Goal: Information Seeking & Learning: Learn about a topic

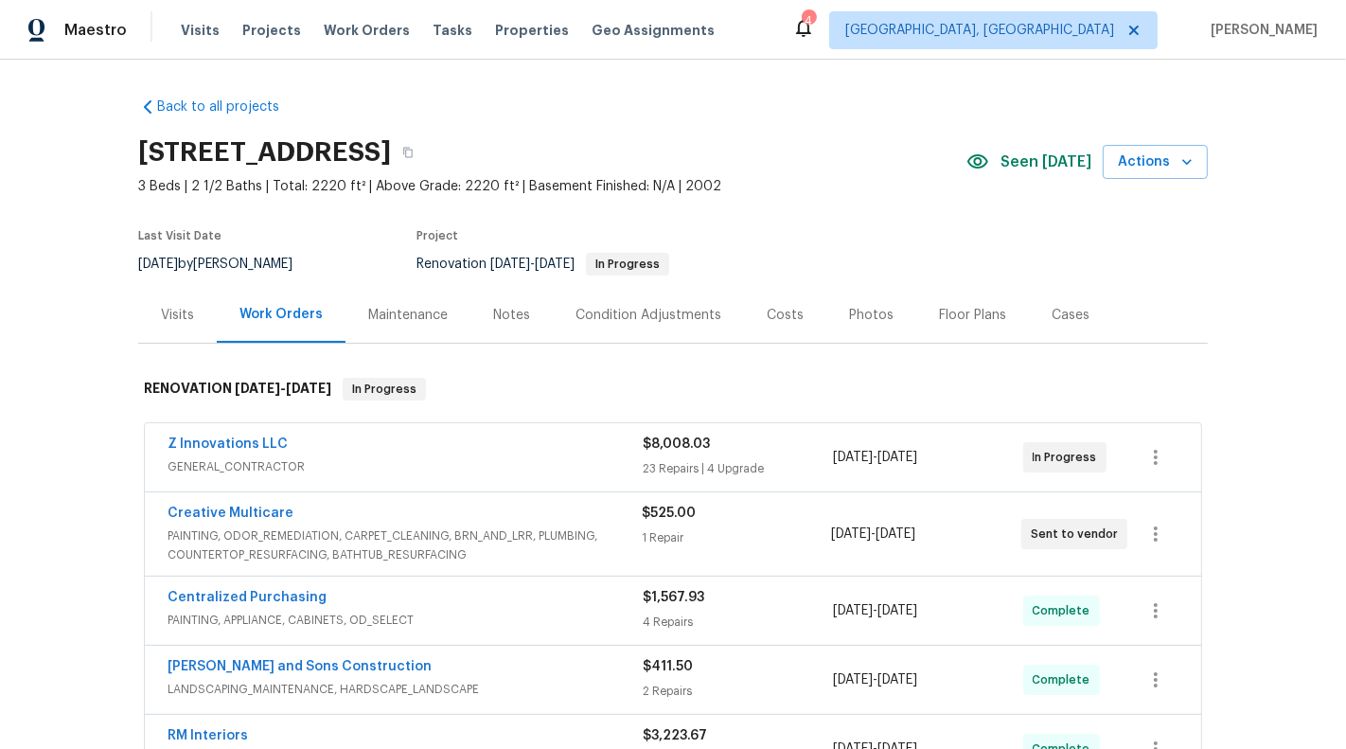
scroll to position [241, 0]
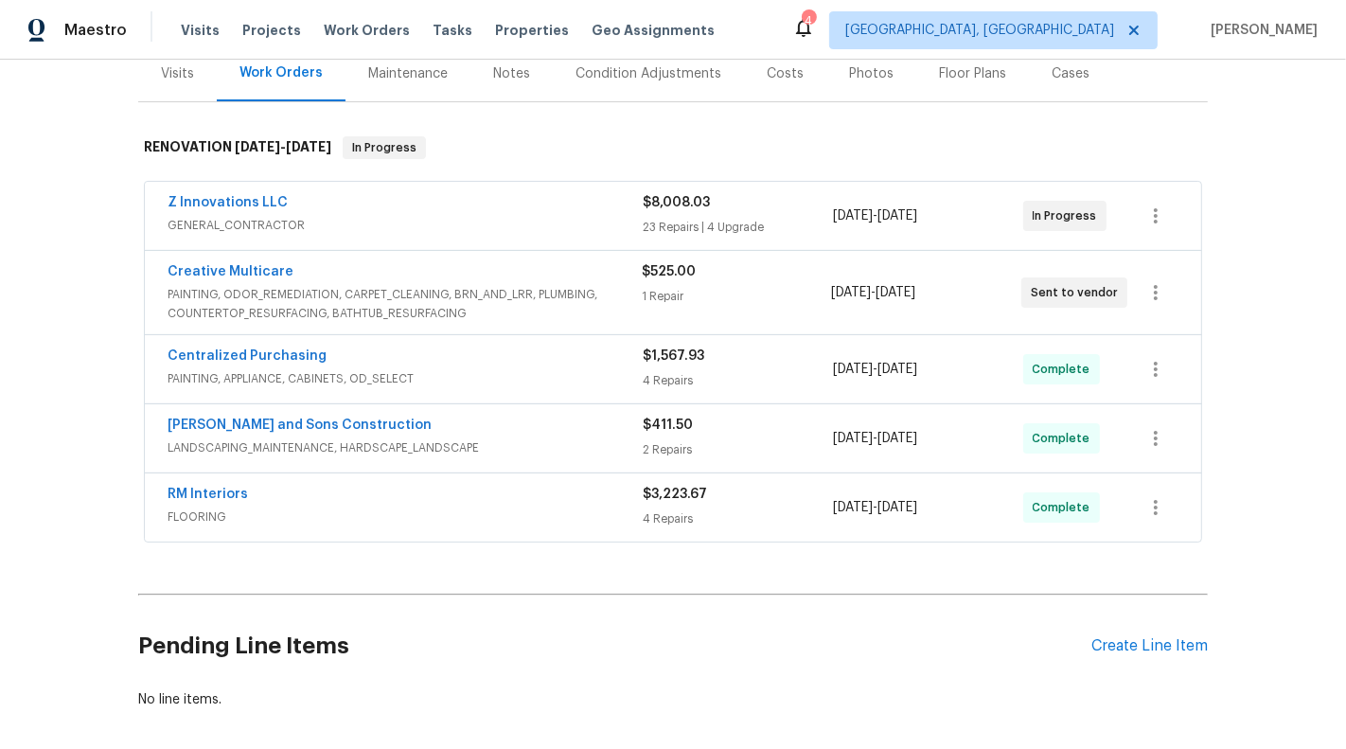
click at [659, 309] on div "$525.00 1 Repair" at bounding box center [736, 292] width 189 height 61
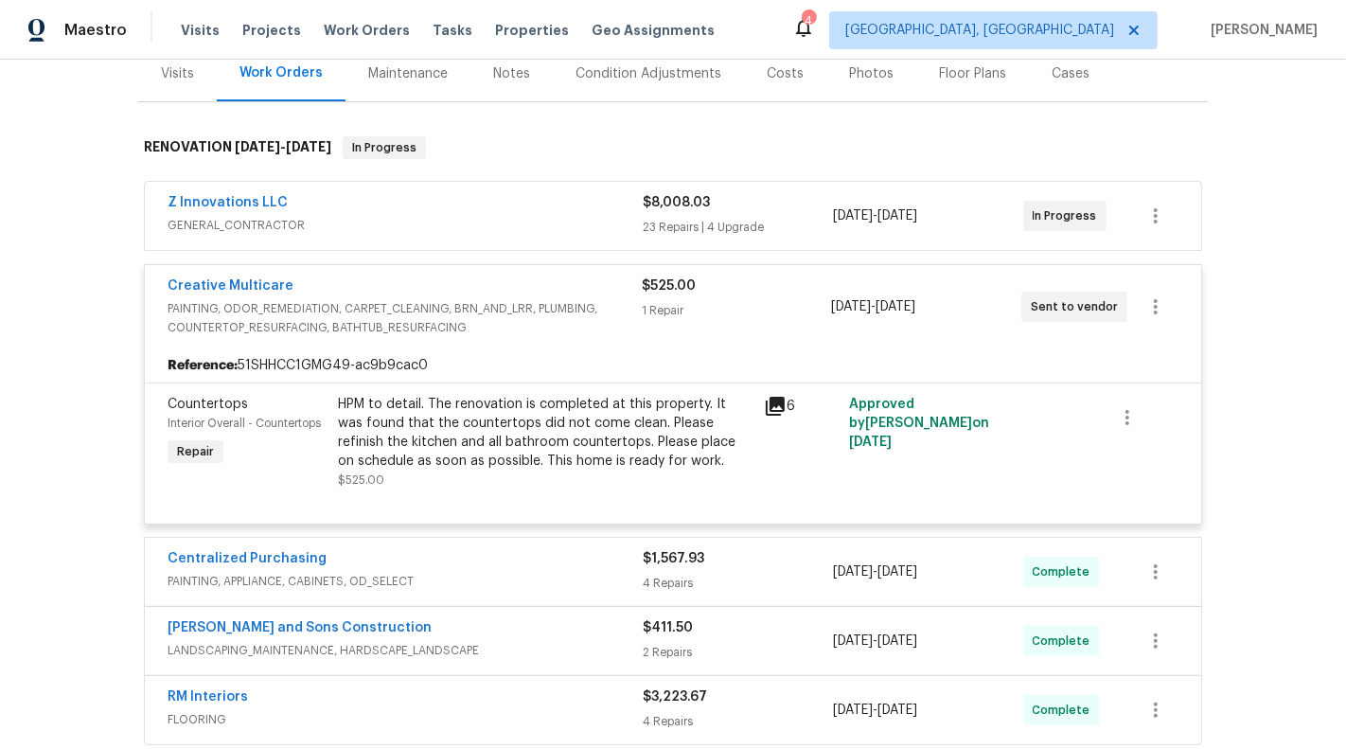
click at [750, 211] on div "$8,008.03 23 Repairs | 4 Upgrade" at bounding box center [738, 215] width 190 height 45
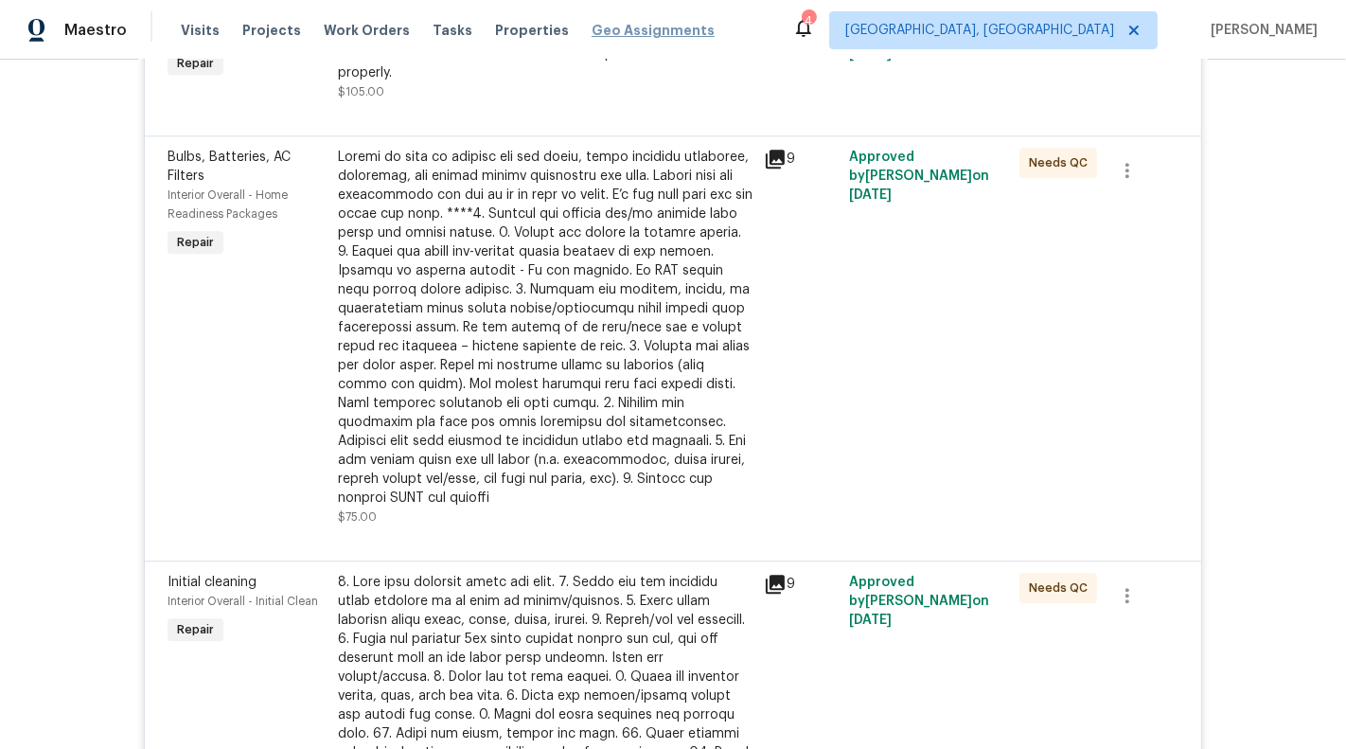
scroll to position [4223, 0]
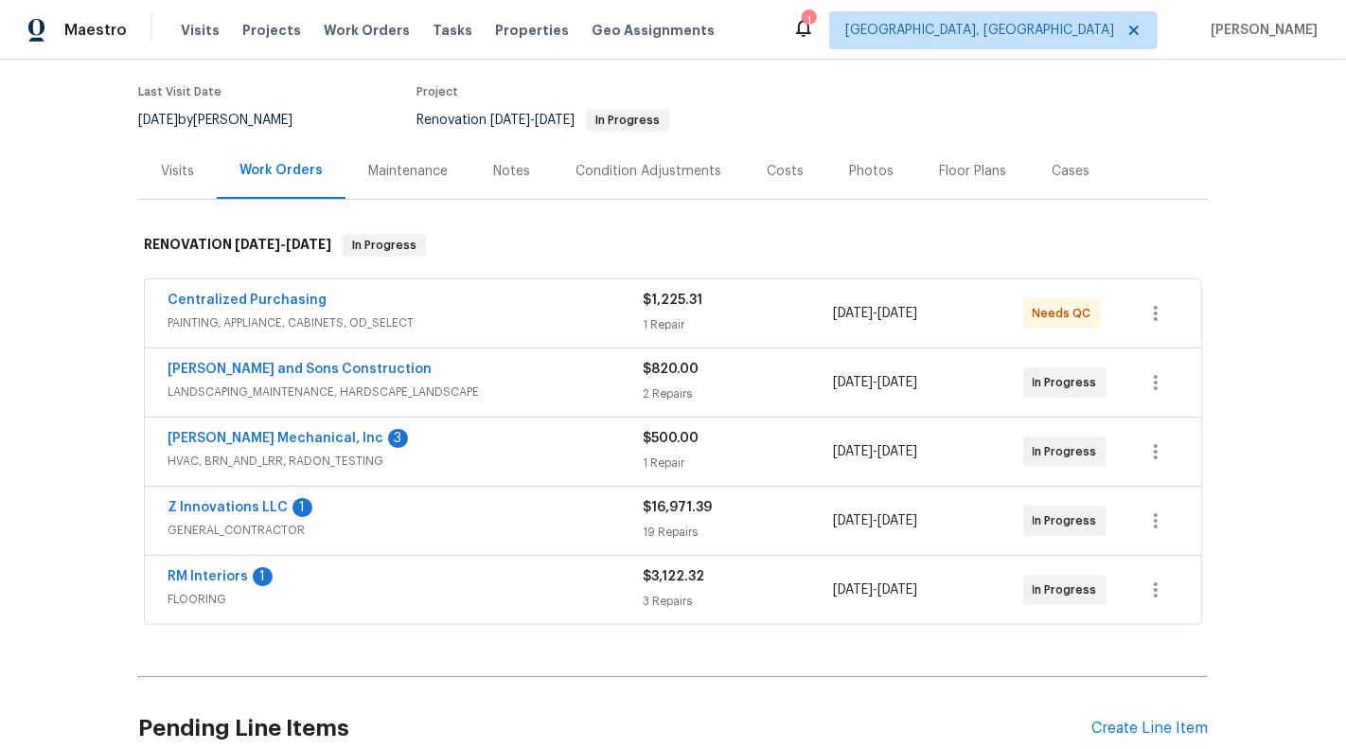
scroll to position [190, 0]
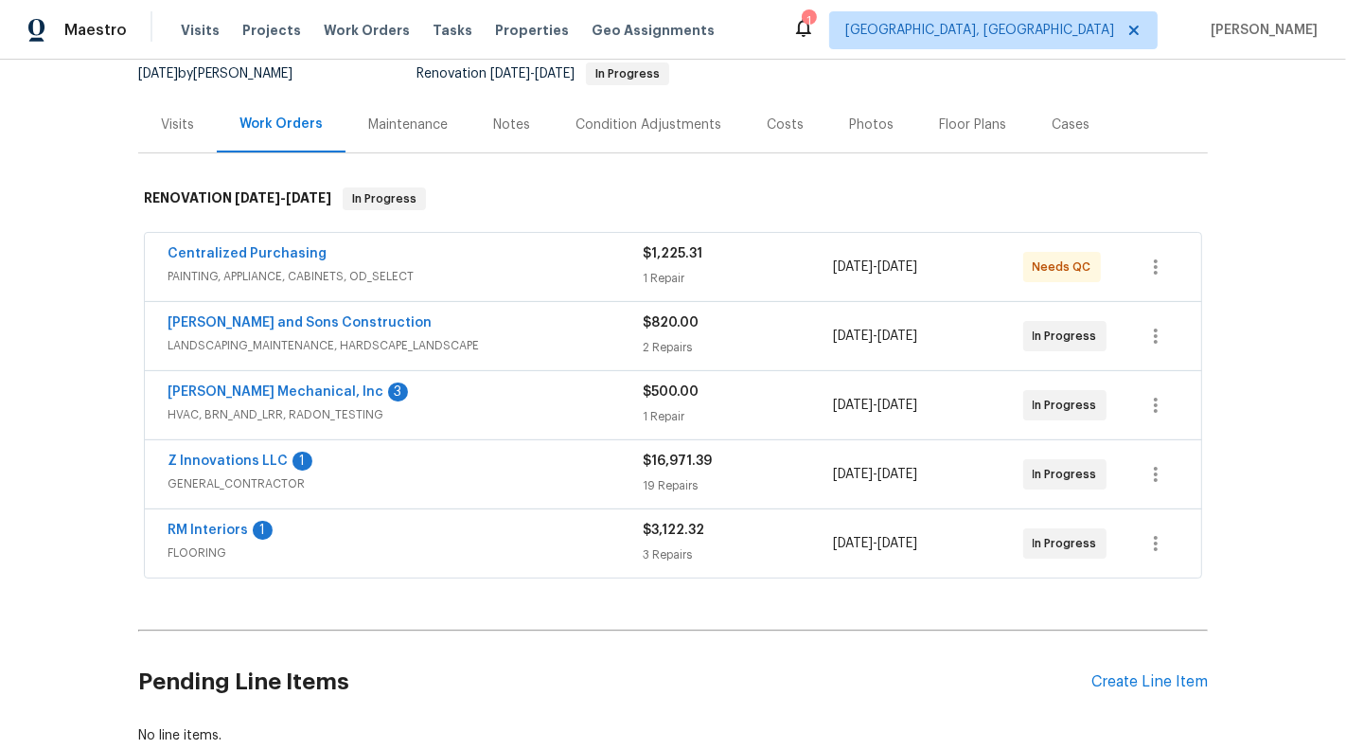
click at [794, 275] on div "1 Repair" at bounding box center [738, 278] width 190 height 19
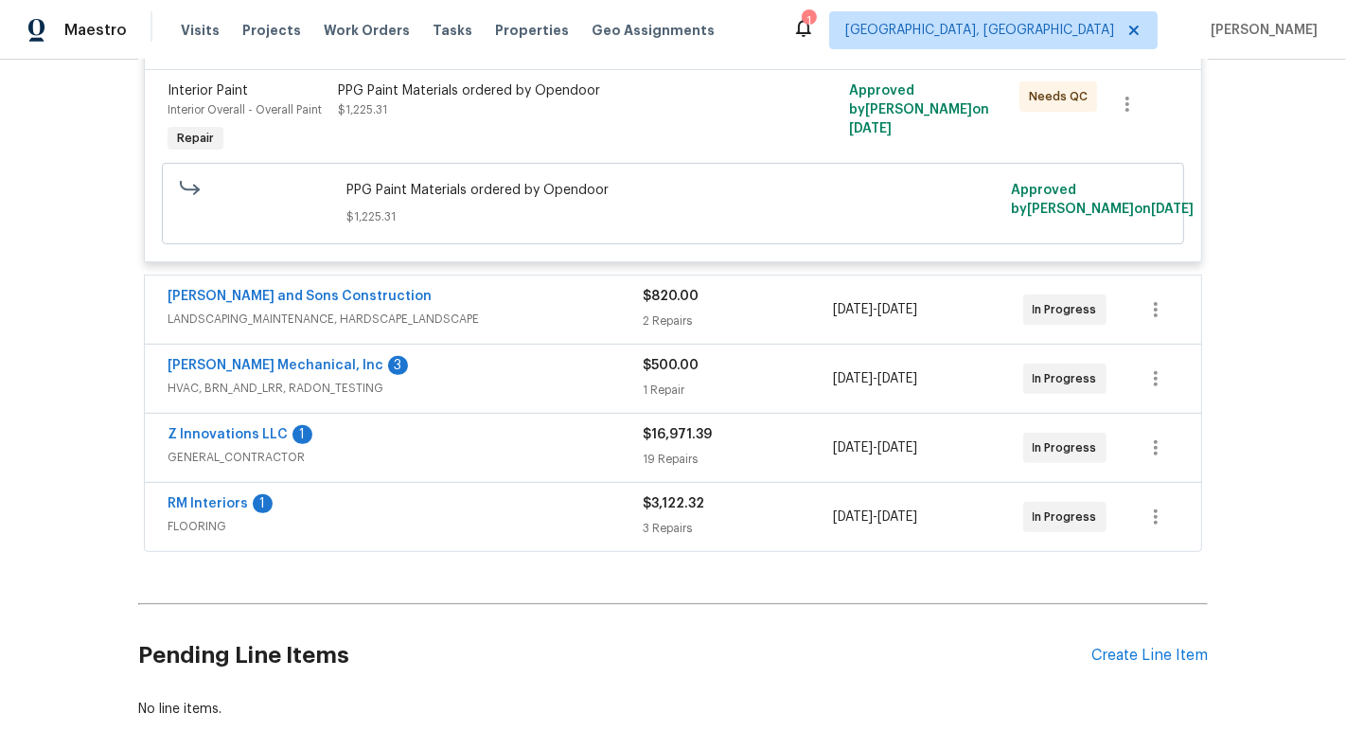
click at [801, 311] on div "2 Repairs" at bounding box center [738, 320] width 190 height 19
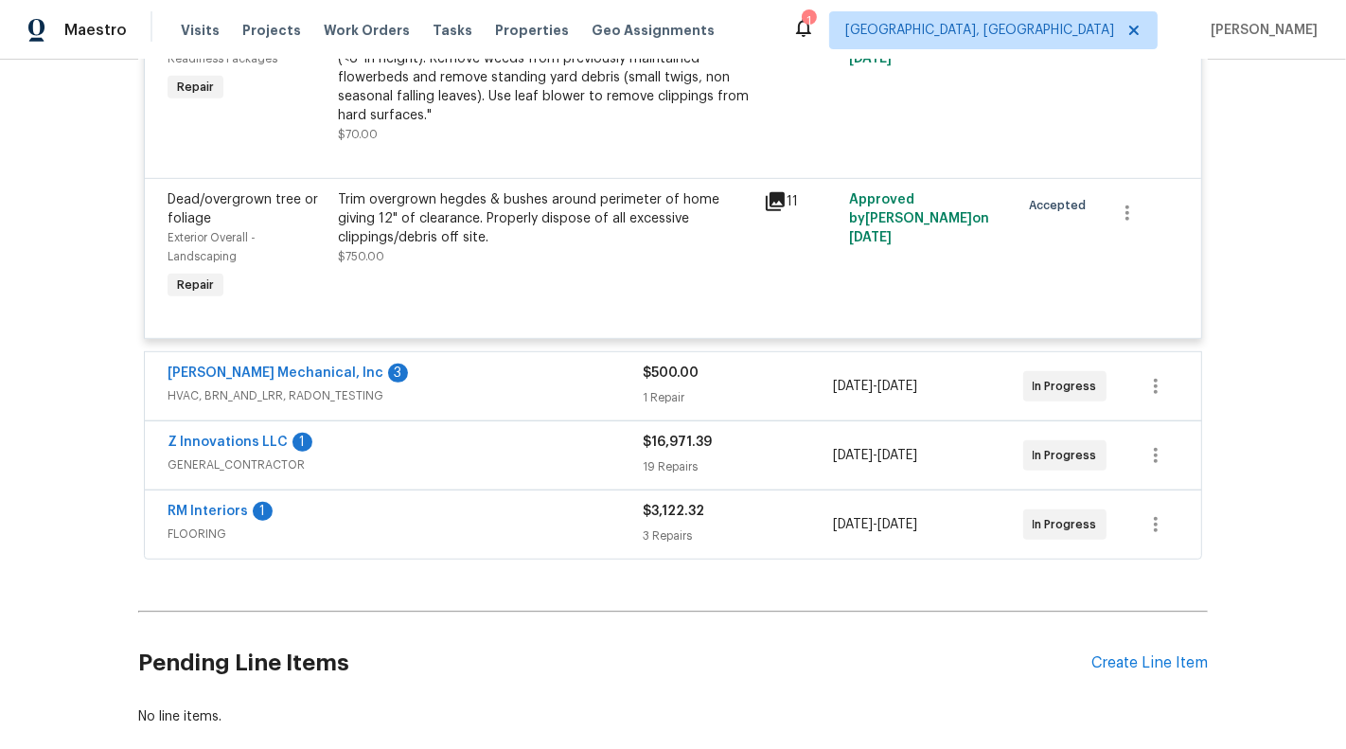
scroll to position [859, 0]
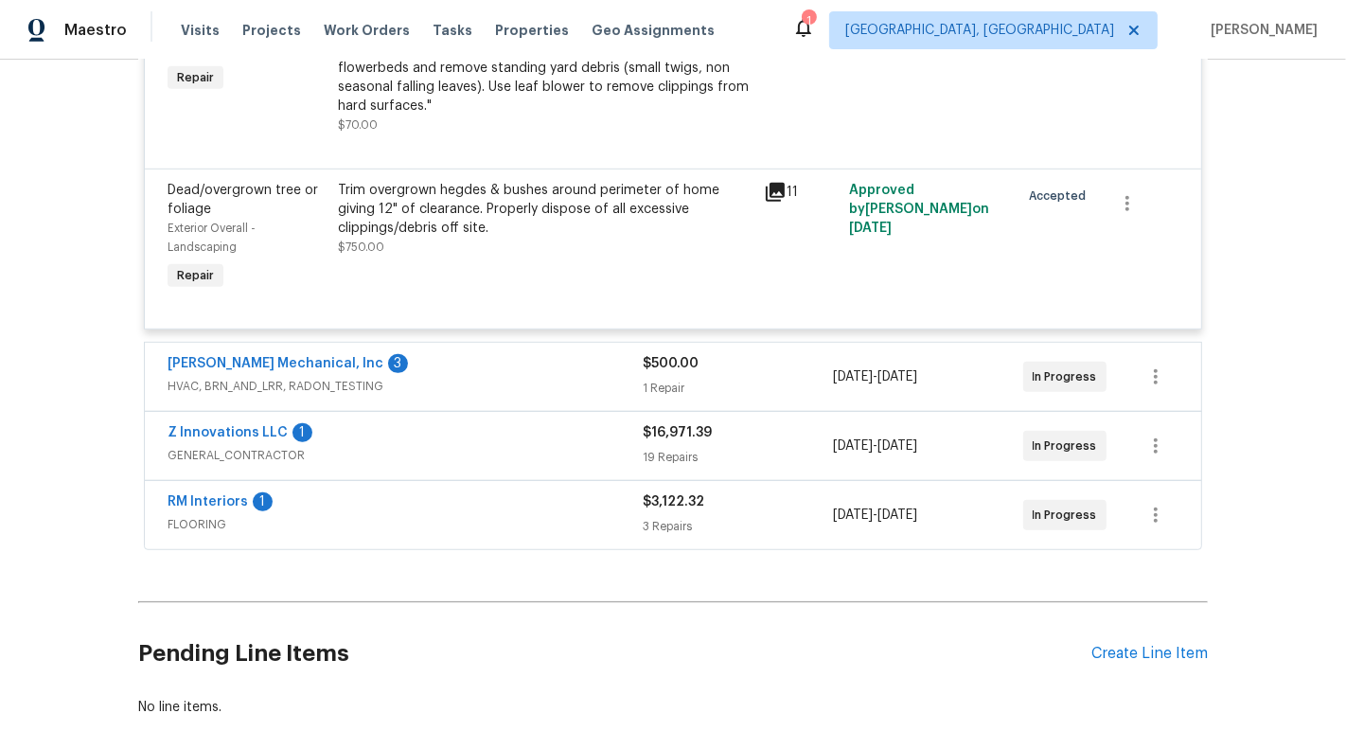
click at [801, 367] on div "$500.00" at bounding box center [738, 363] width 190 height 19
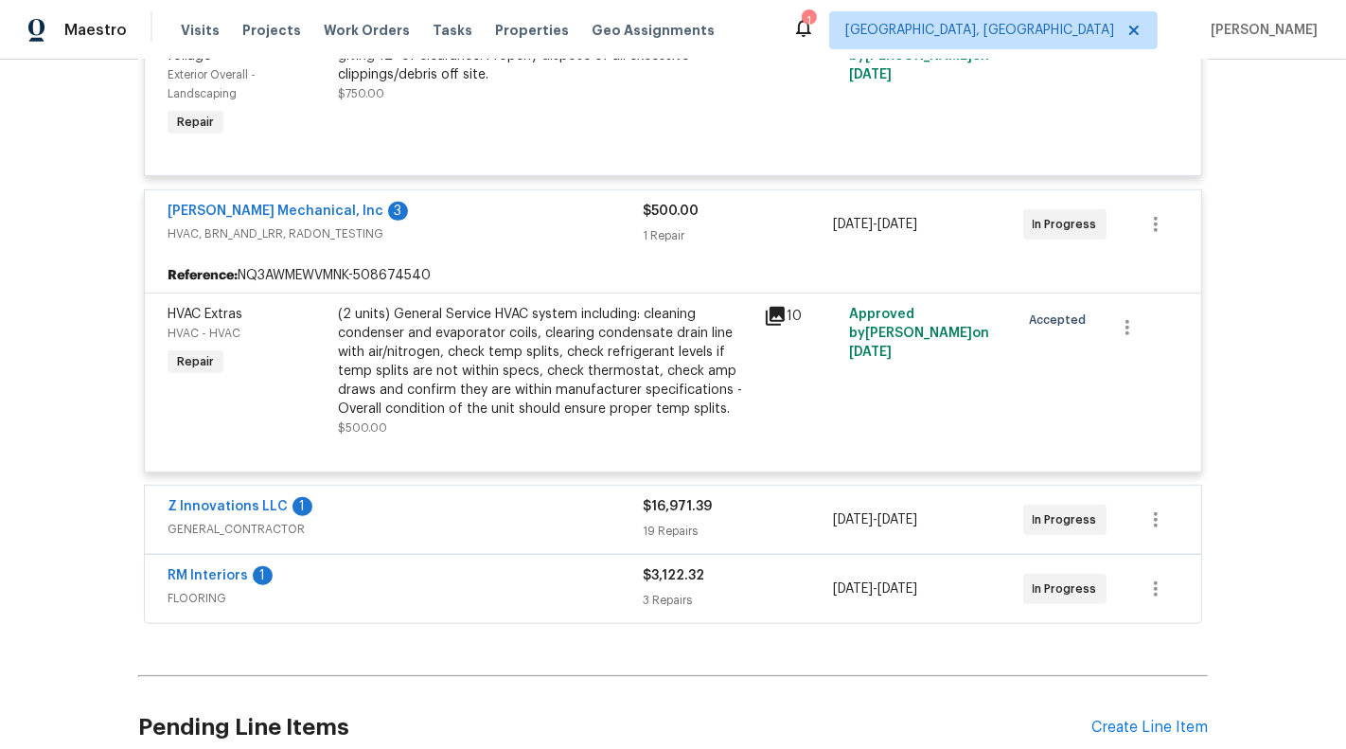
scroll to position [1176, 0]
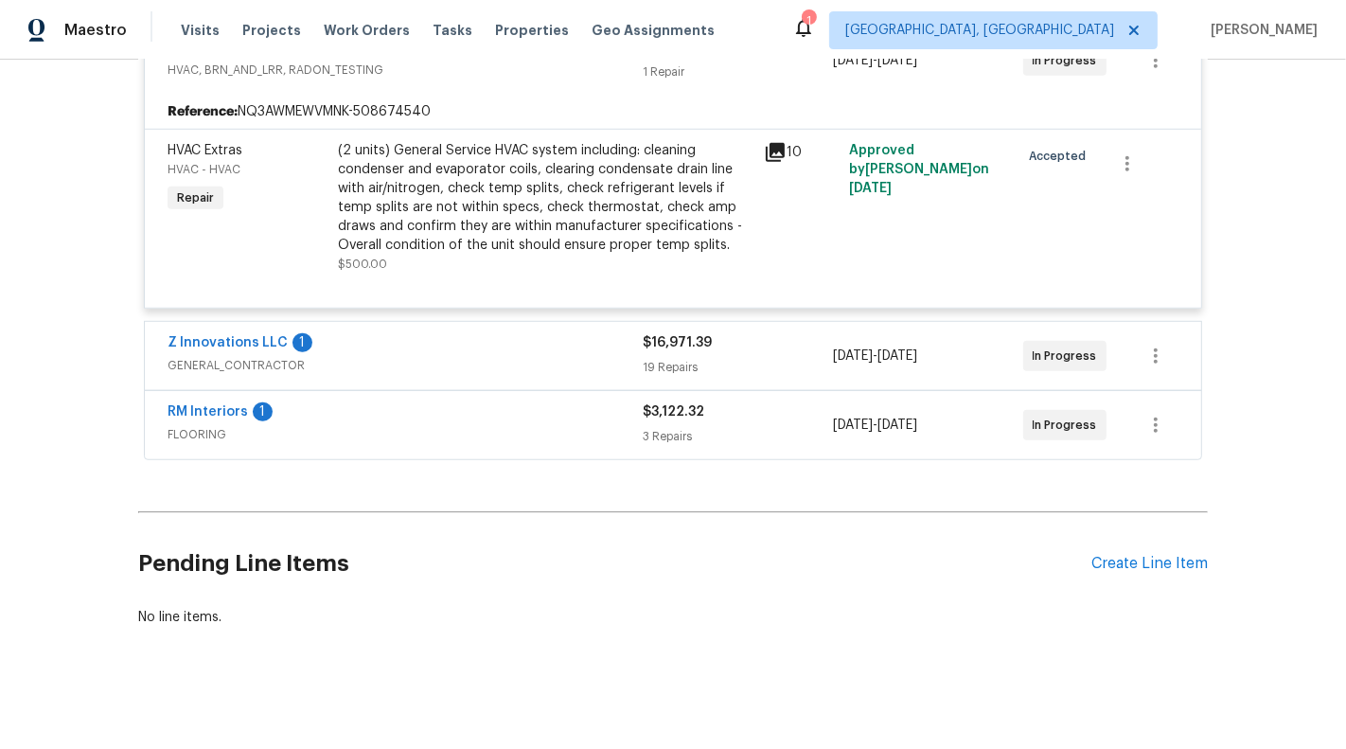
click at [411, 362] on span "GENERAL_CONTRACTOR" at bounding box center [405, 365] width 475 height 19
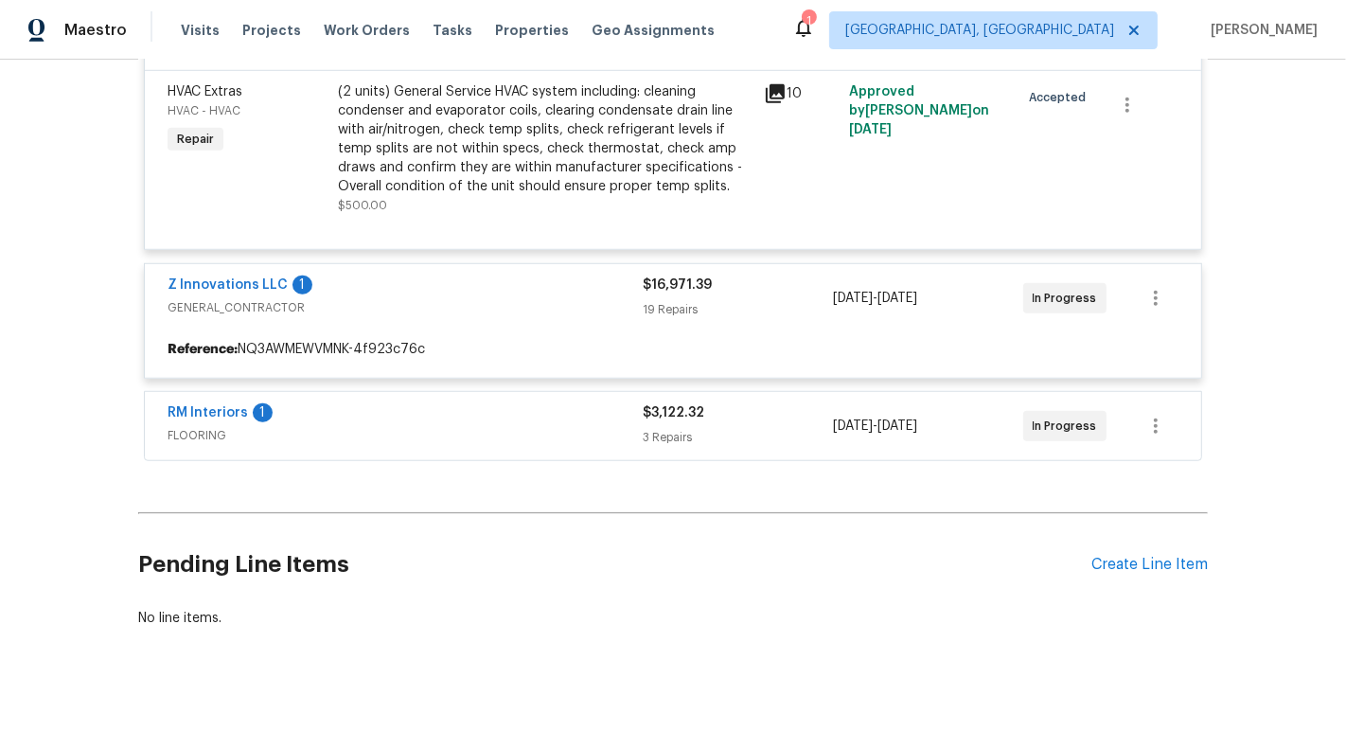
scroll to position [1236, 0]
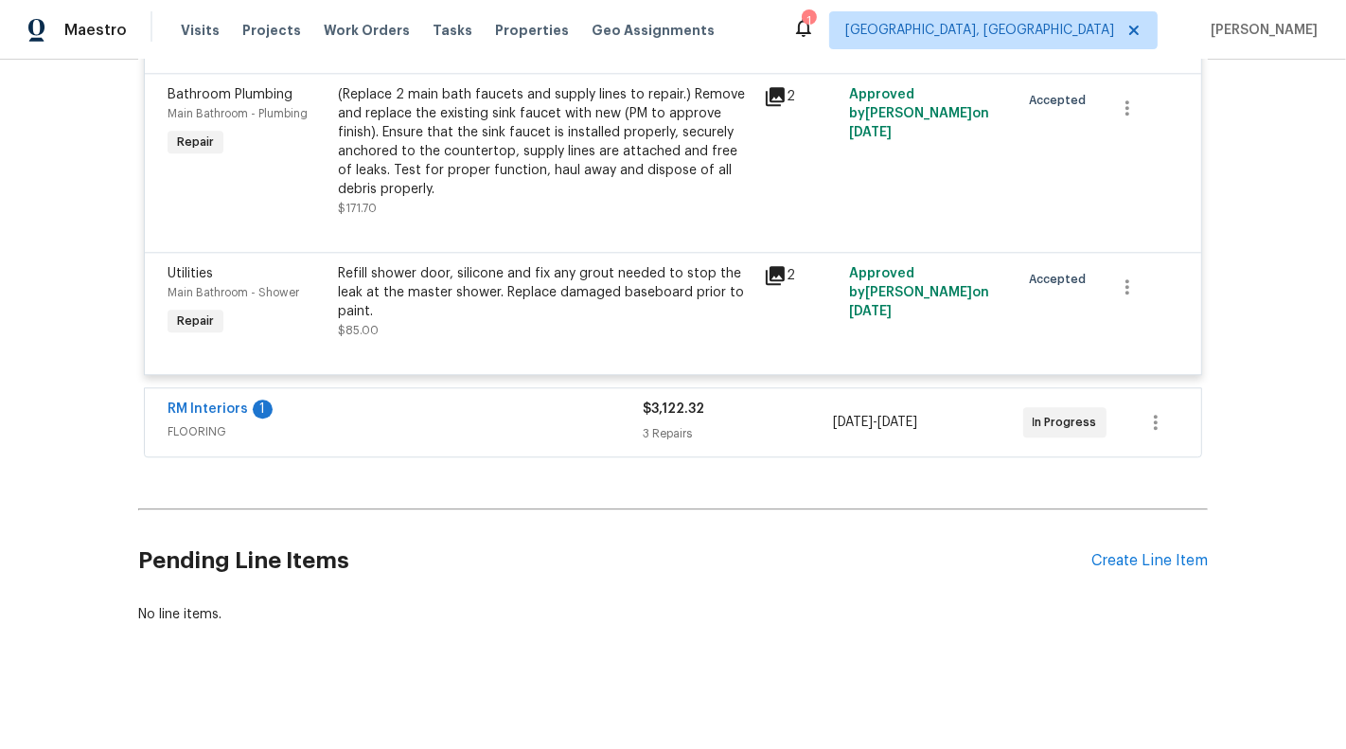
click at [445, 427] on span "FLOORING" at bounding box center [405, 431] width 475 height 19
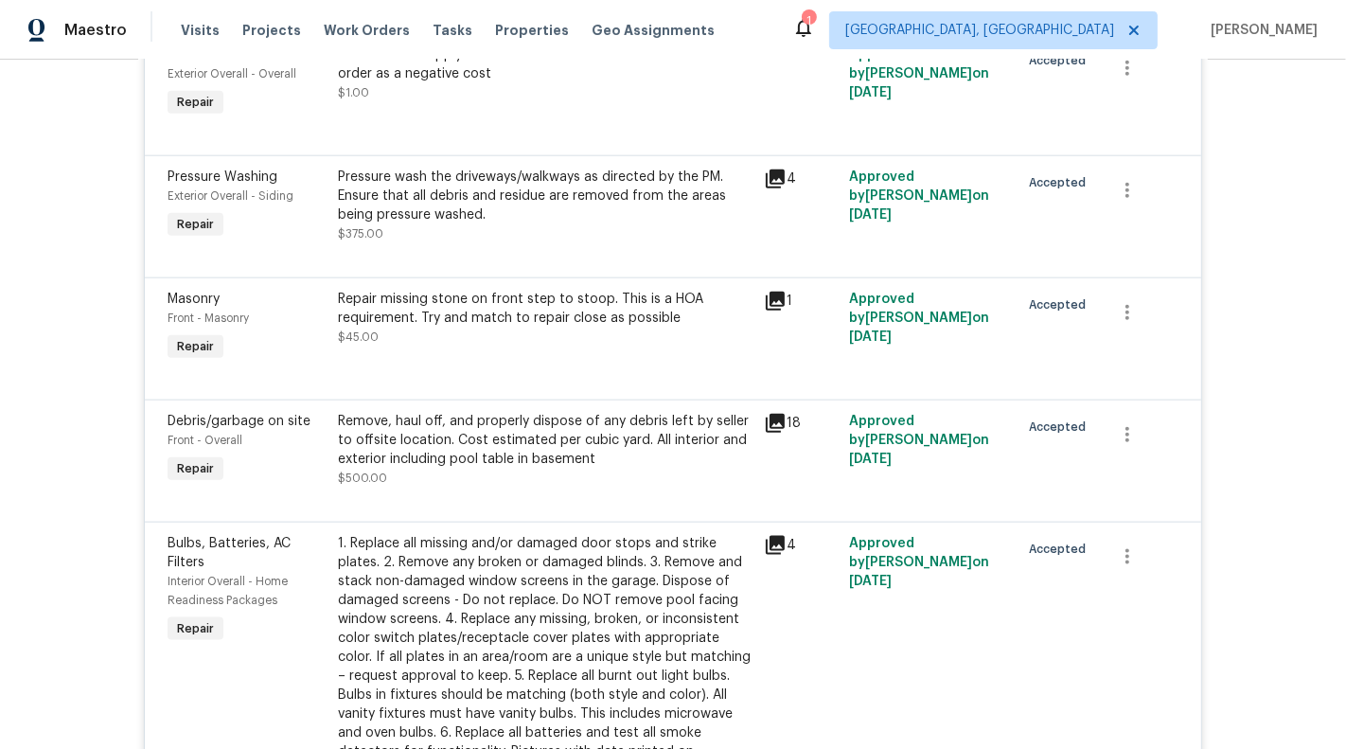
scroll to position [1819, 0]
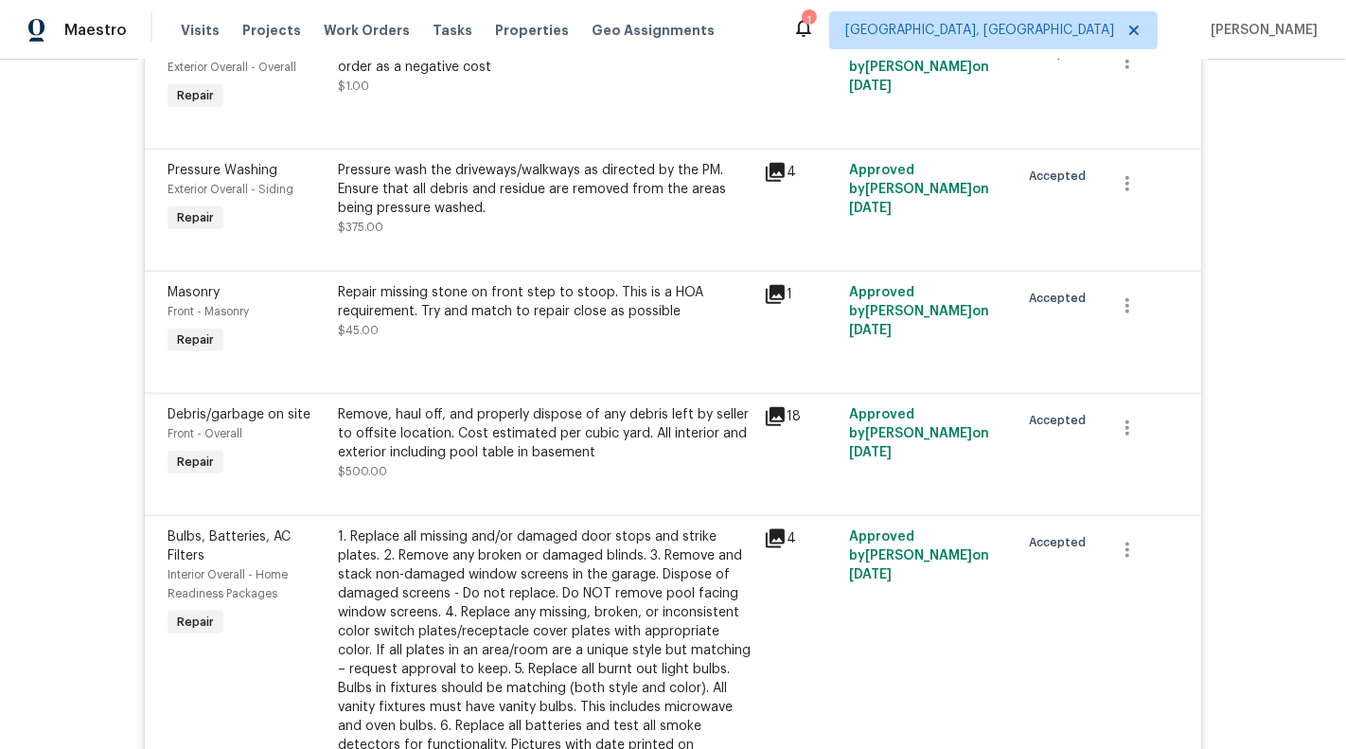
click at [592, 344] on div "Repair missing stone on front step to stoop. This is a HOA requirement. Try and…" at bounding box center [545, 320] width 426 height 87
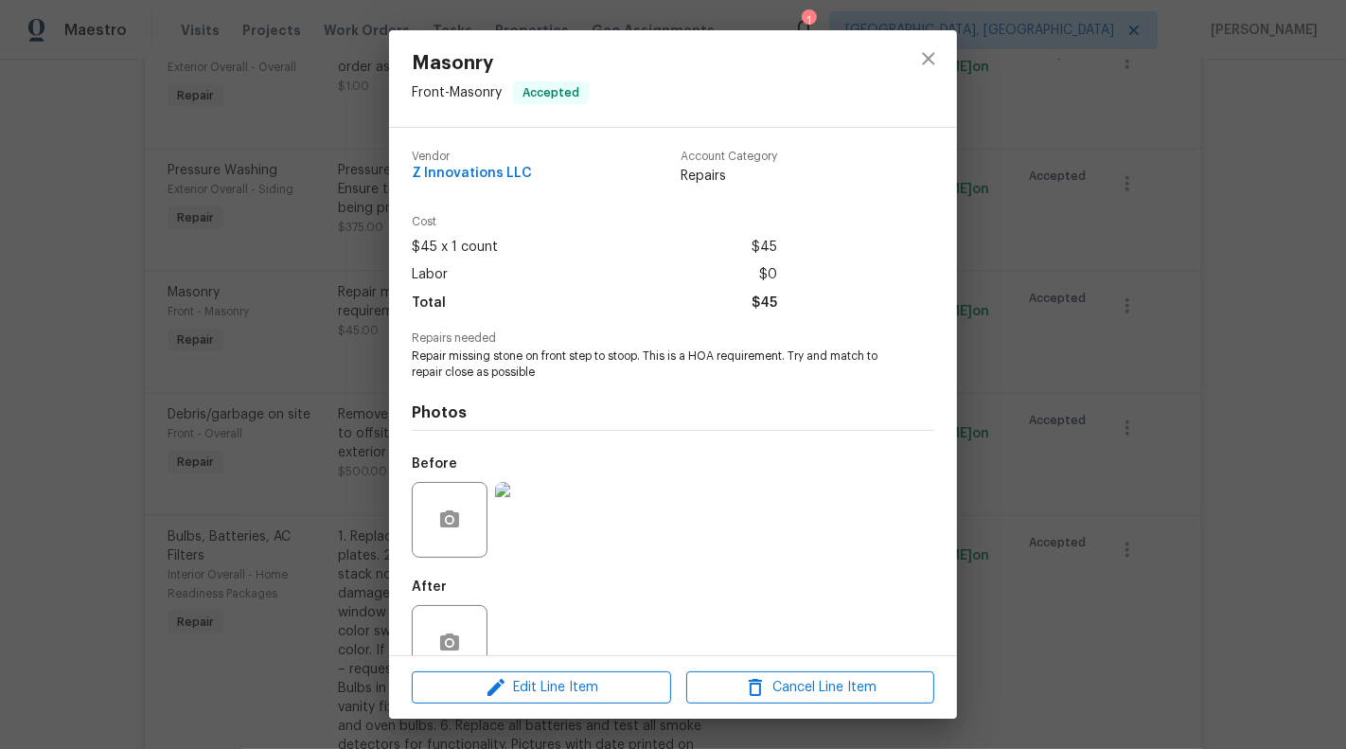
scroll to position [44, 0]
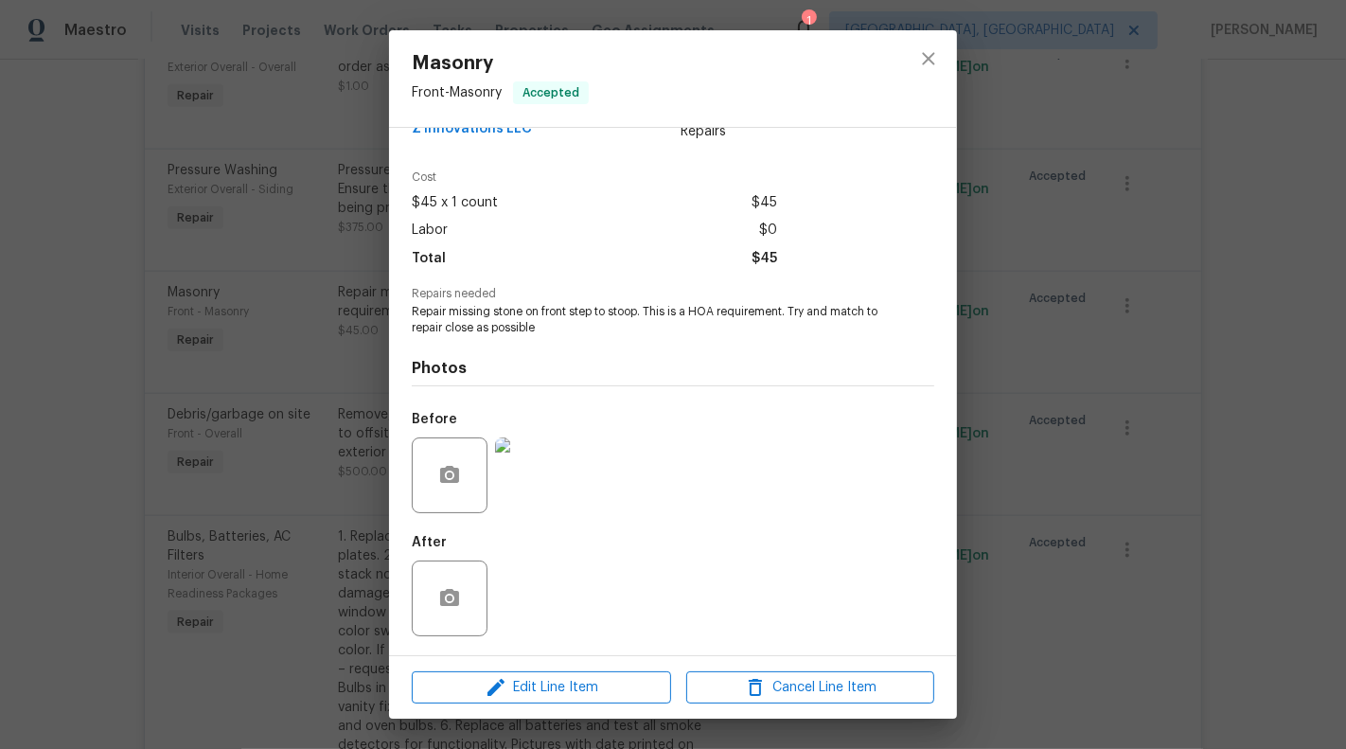
click at [558, 485] on img at bounding box center [533, 475] width 76 height 76
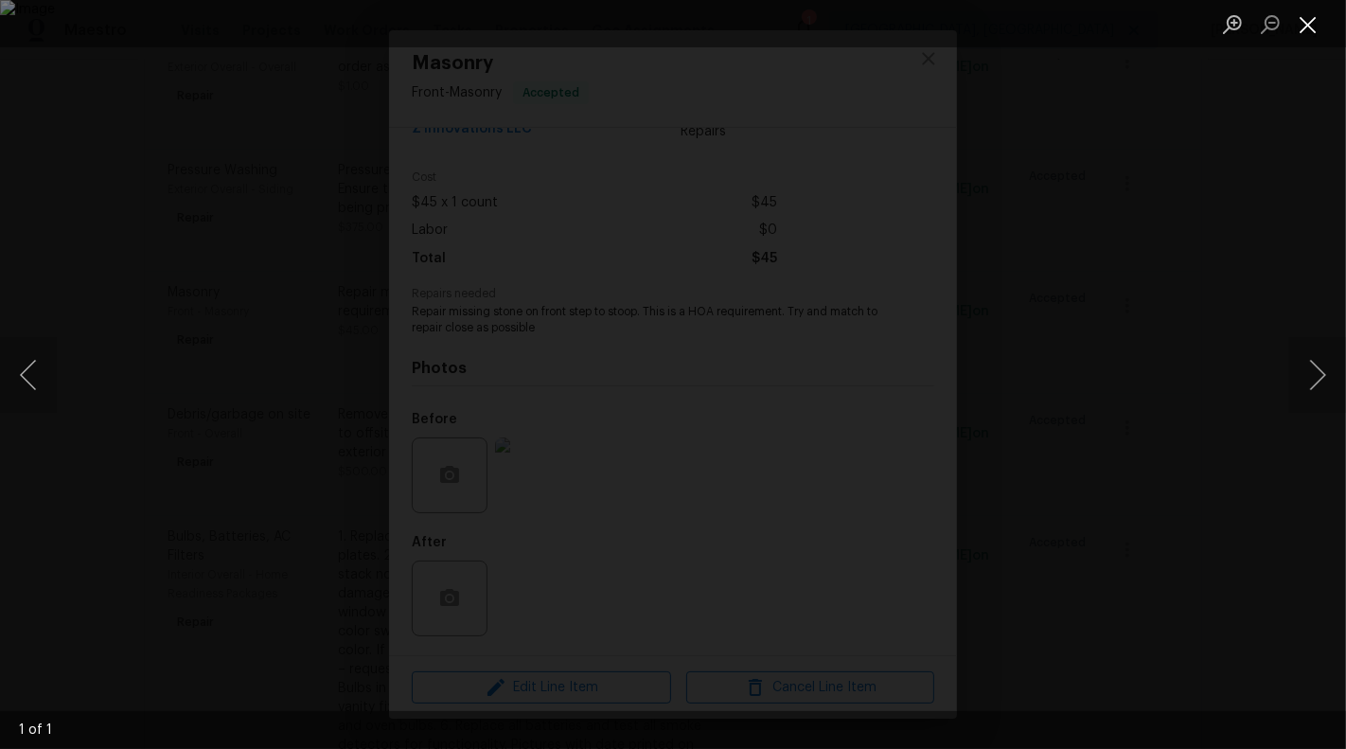
click at [1301, 21] on button "Close lightbox" at bounding box center [1308, 24] width 38 height 33
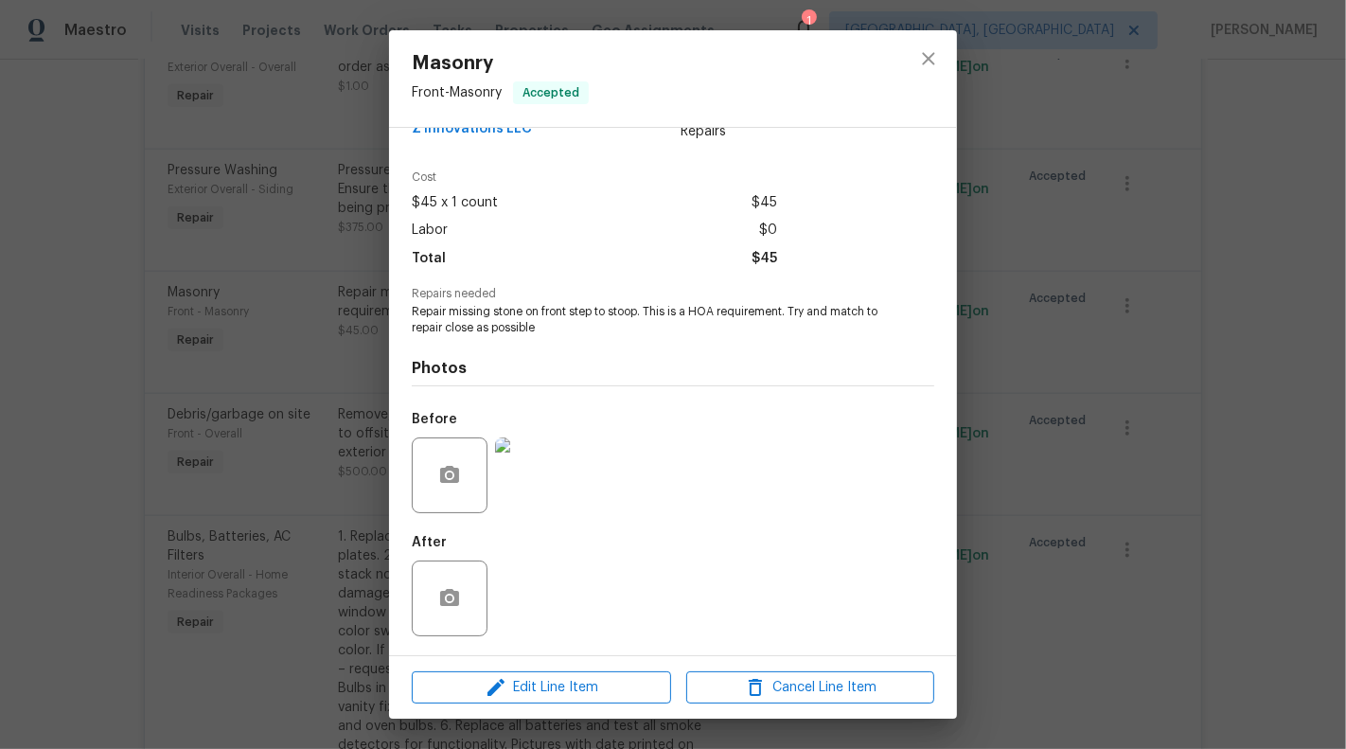
click at [1127, 279] on div "Masonry Front - Masonry Accepted Vendor Z Innovations LLC Account Category Repa…" at bounding box center [673, 374] width 1346 height 749
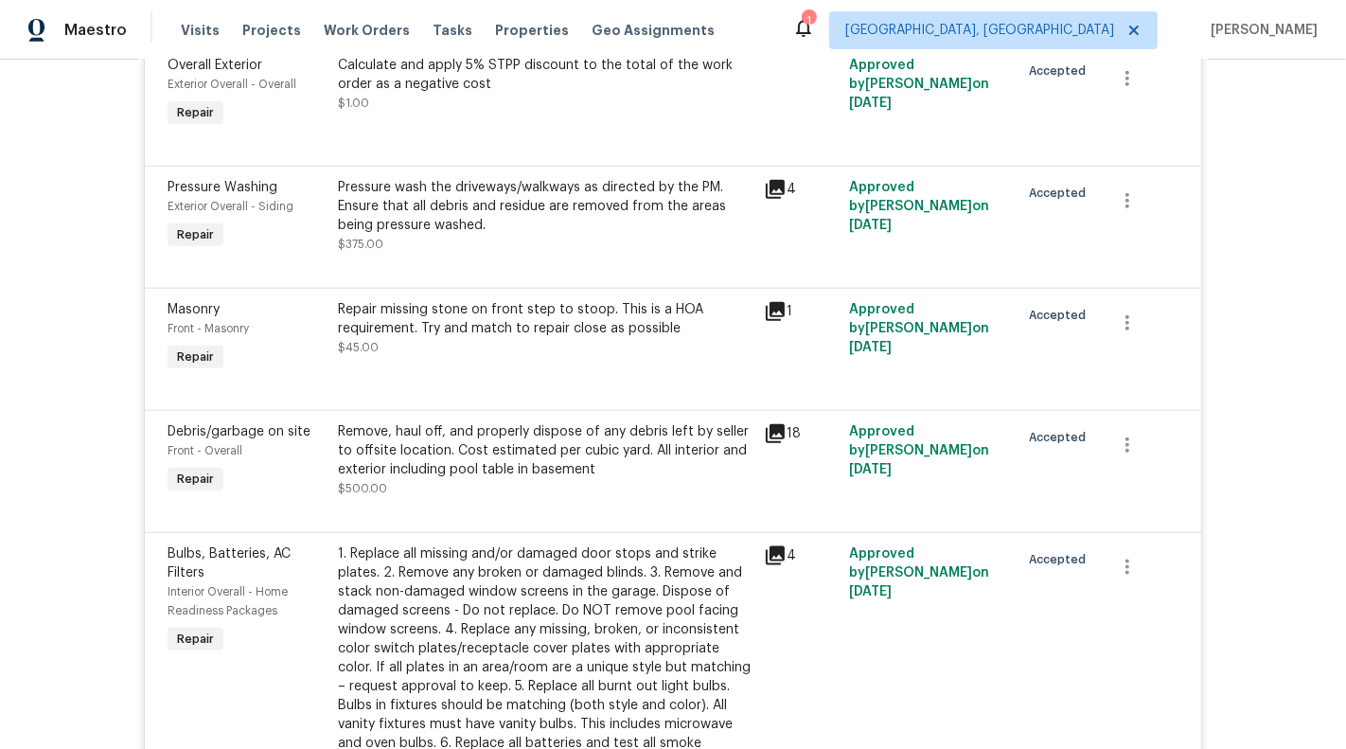
scroll to position [1770, 0]
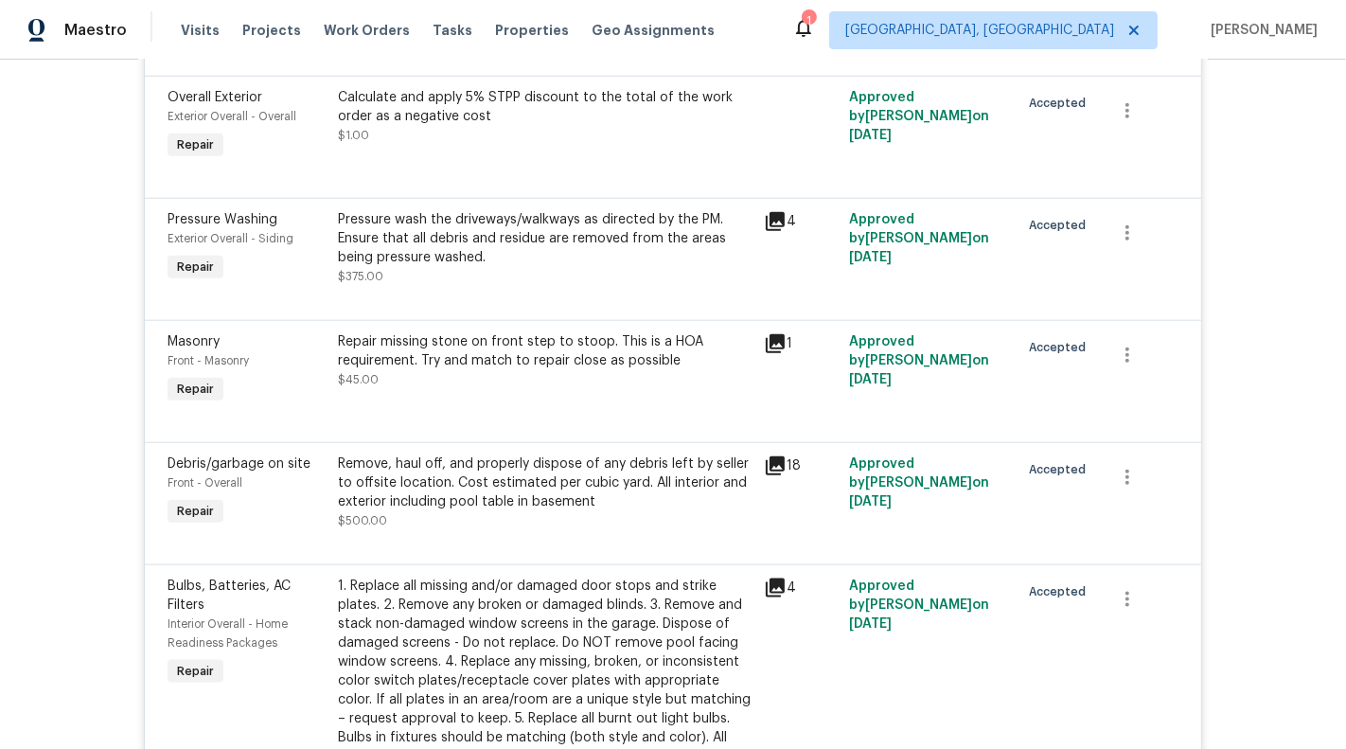
click at [638, 351] on div "Repair missing stone on front step to stoop. This is a HOA requirement. Try and…" at bounding box center [545, 351] width 415 height 38
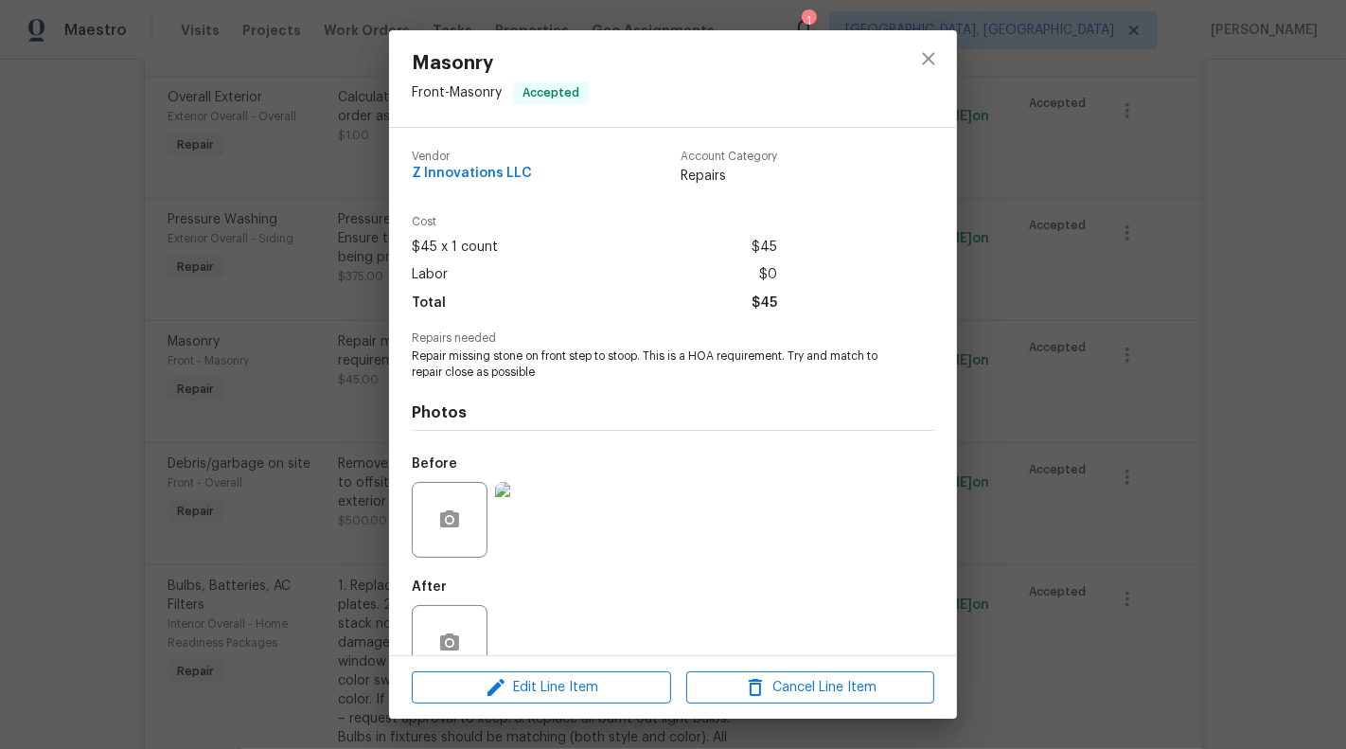
click at [221, 507] on div "Masonry Front - Masonry Accepted Vendor Z Innovations LLC Account Category Repa…" at bounding box center [673, 374] width 1346 height 749
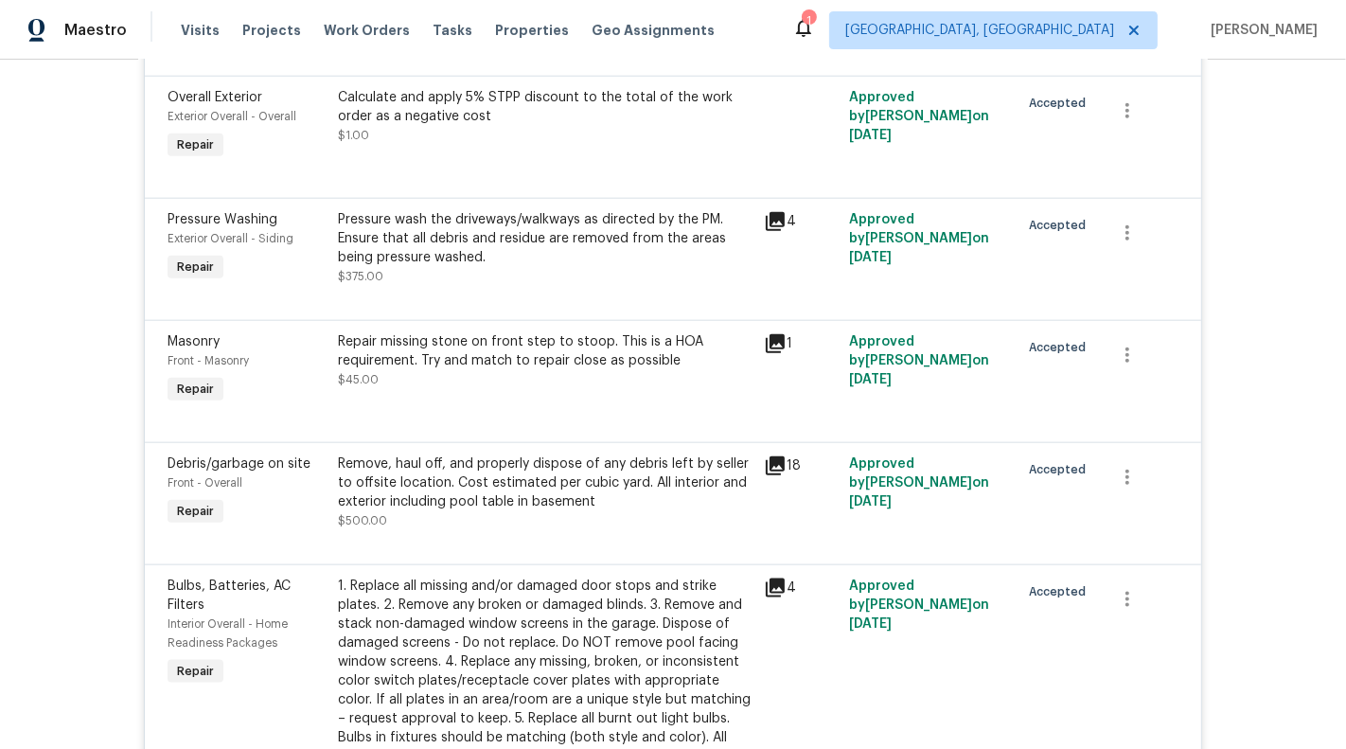
click at [405, 373] on div "Repair missing stone on front step to stoop. This is a HOA requirement. Try and…" at bounding box center [545, 360] width 415 height 57
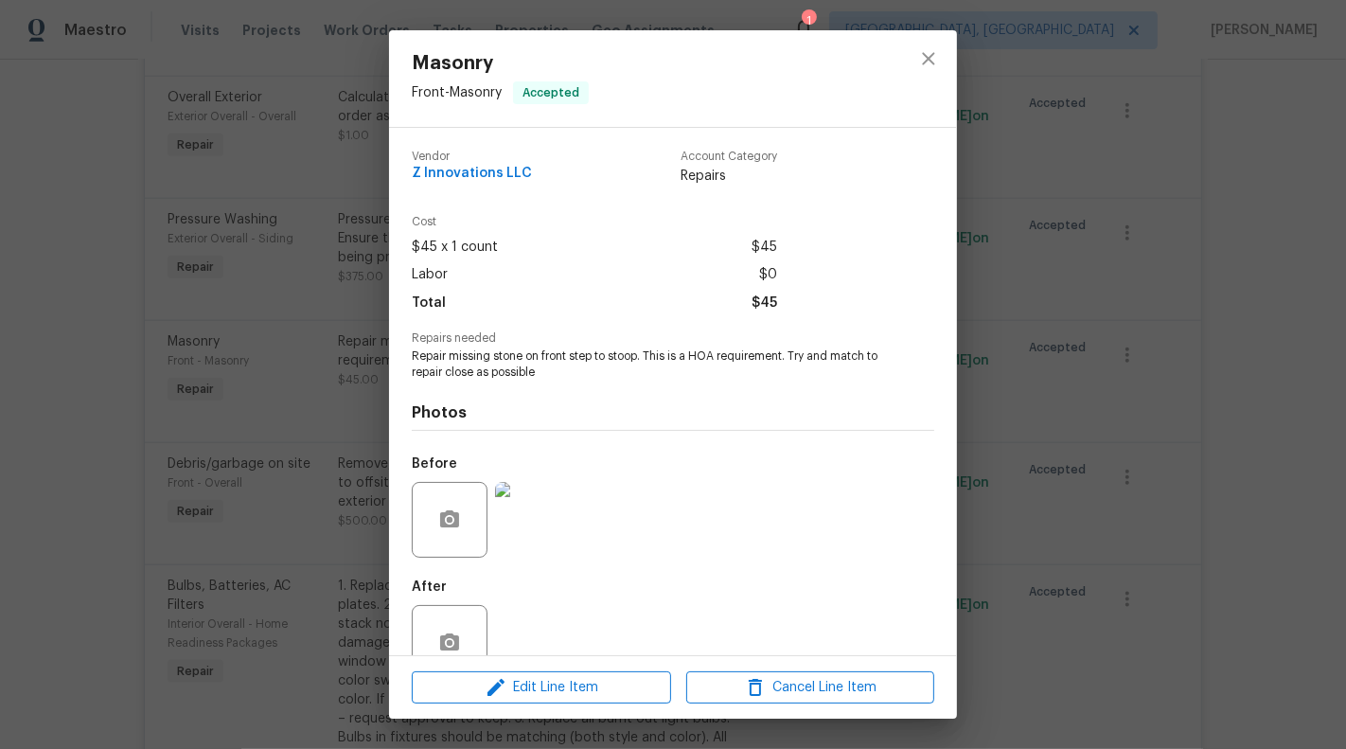
click at [502, 453] on div "Before" at bounding box center [493, 507] width 163 height 123
click at [506, 503] on img at bounding box center [533, 520] width 76 height 76
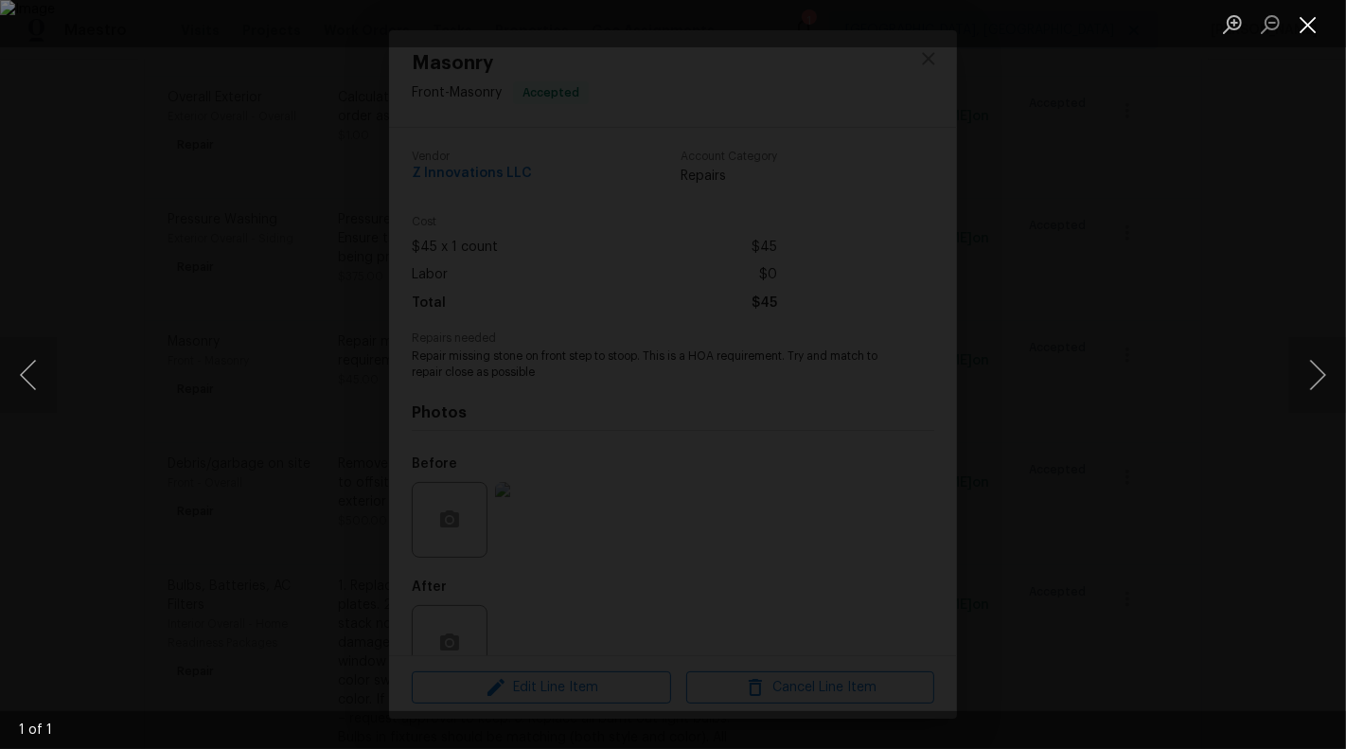
click at [1302, 23] on button "Close lightbox" at bounding box center [1308, 24] width 38 height 33
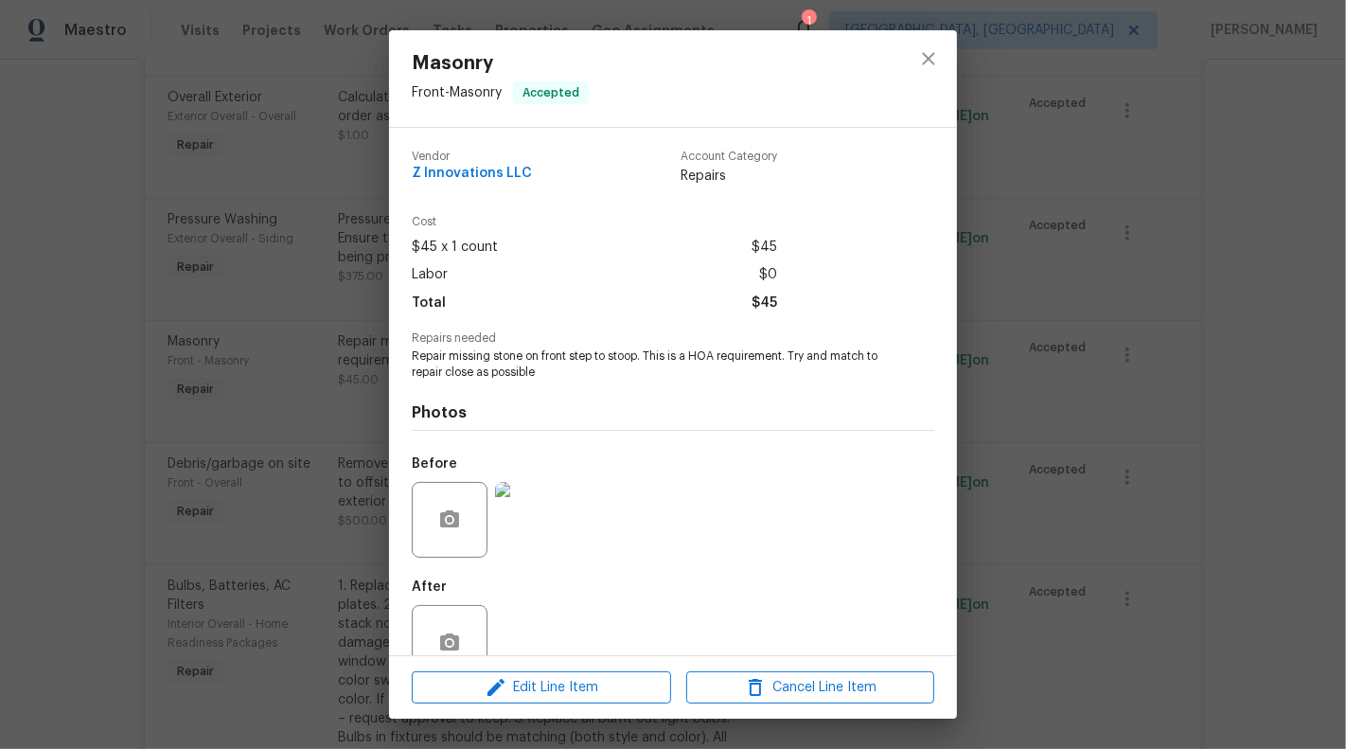
click at [1204, 314] on div "Masonry Front - Masonry Accepted Vendor Z Innovations LLC Account Category Repa…" at bounding box center [673, 374] width 1346 height 749
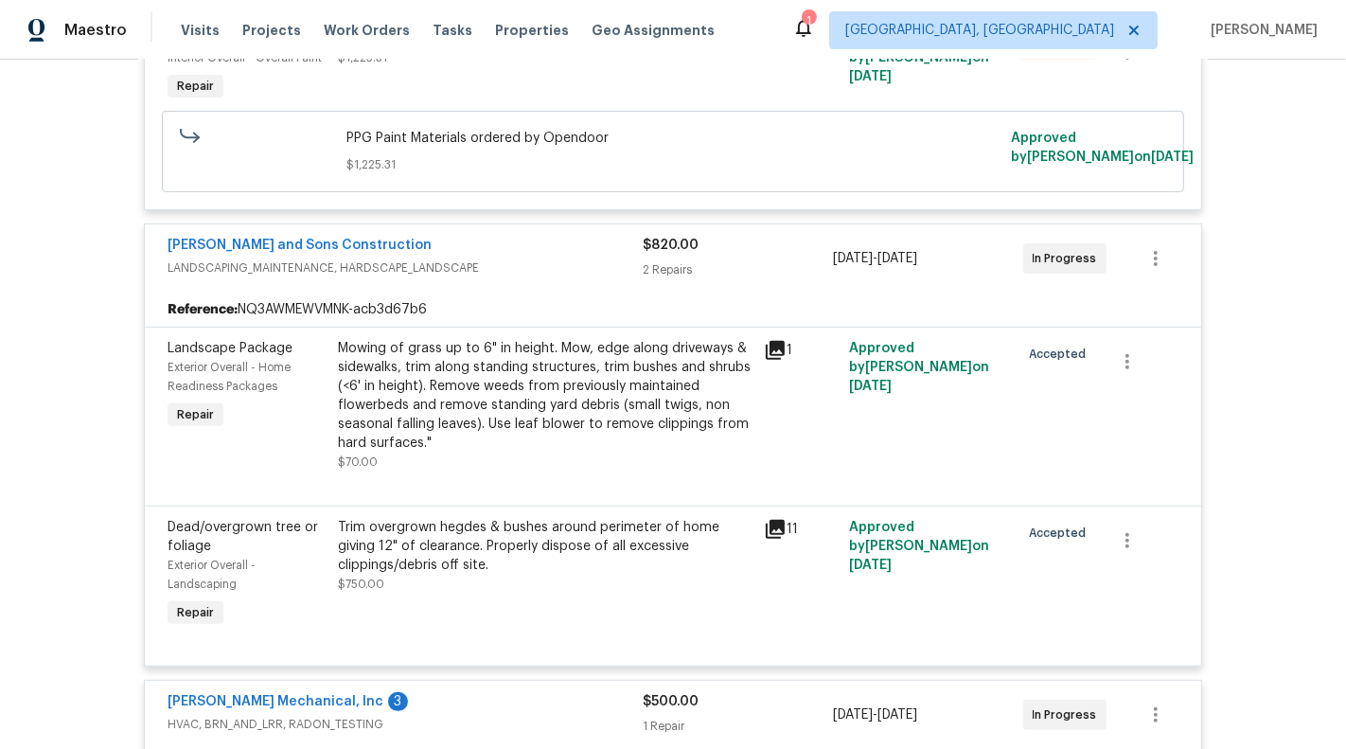
scroll to position [524, 0]
click at [654, 383] on div "Mowing of grass up to 6" in height. Mow, edge along driveways & sidewalks, trim…" at bounding box center [545, 394] width 415 height 114
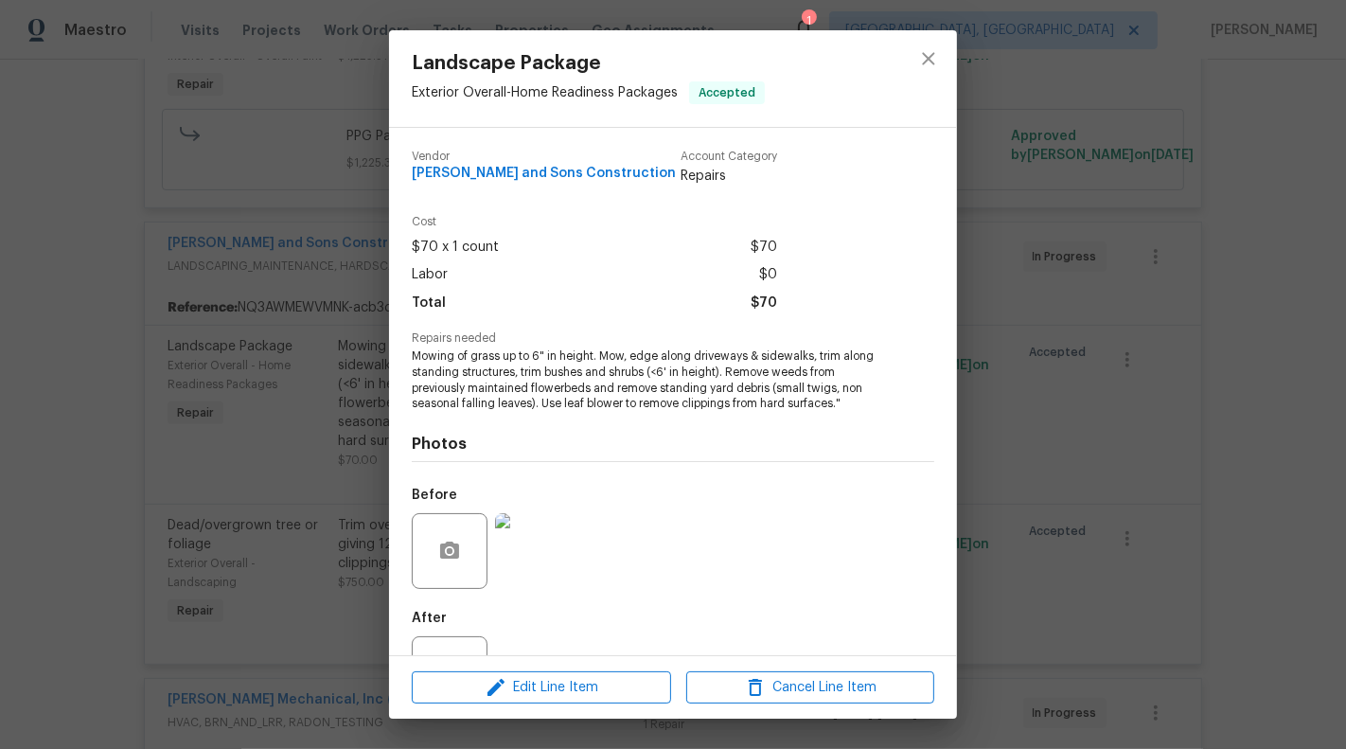
scroll to position [76, 0]
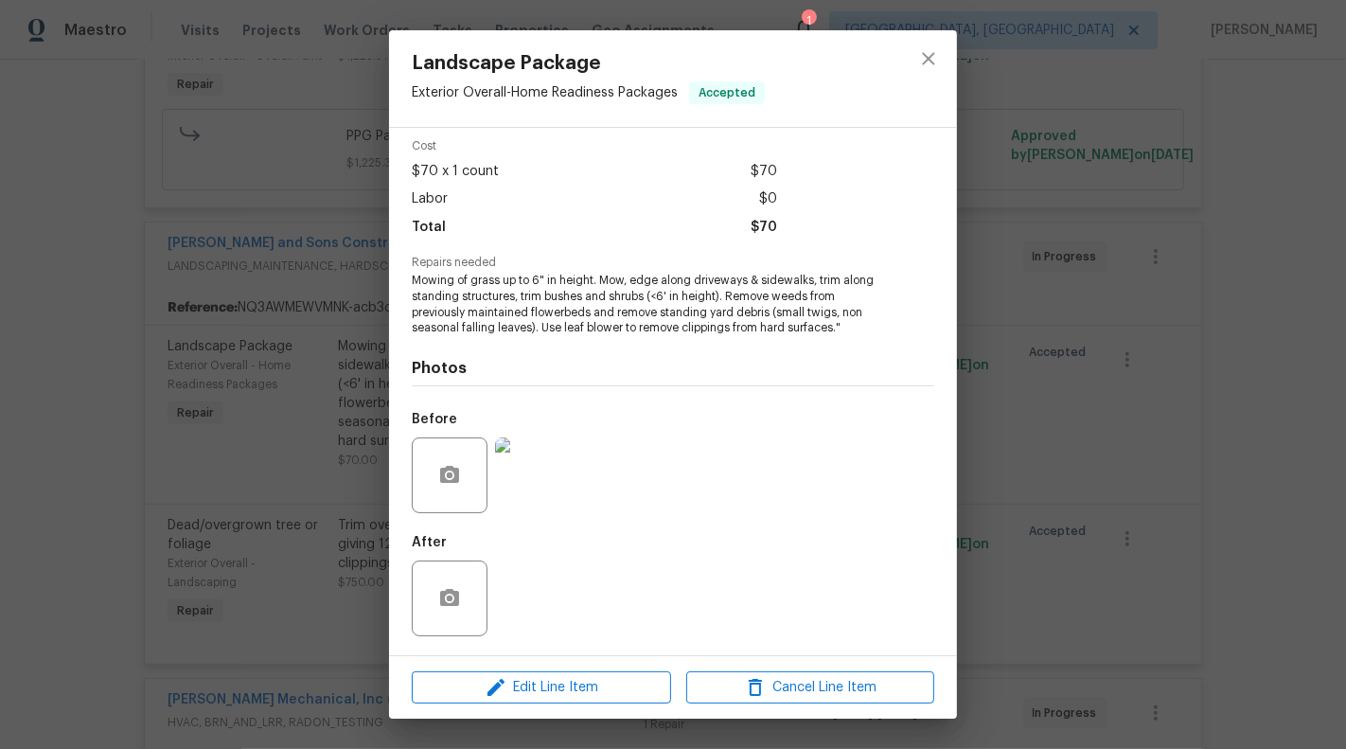
click at [531, 480] on img at bounding box center [533, 475] width 76 height 76
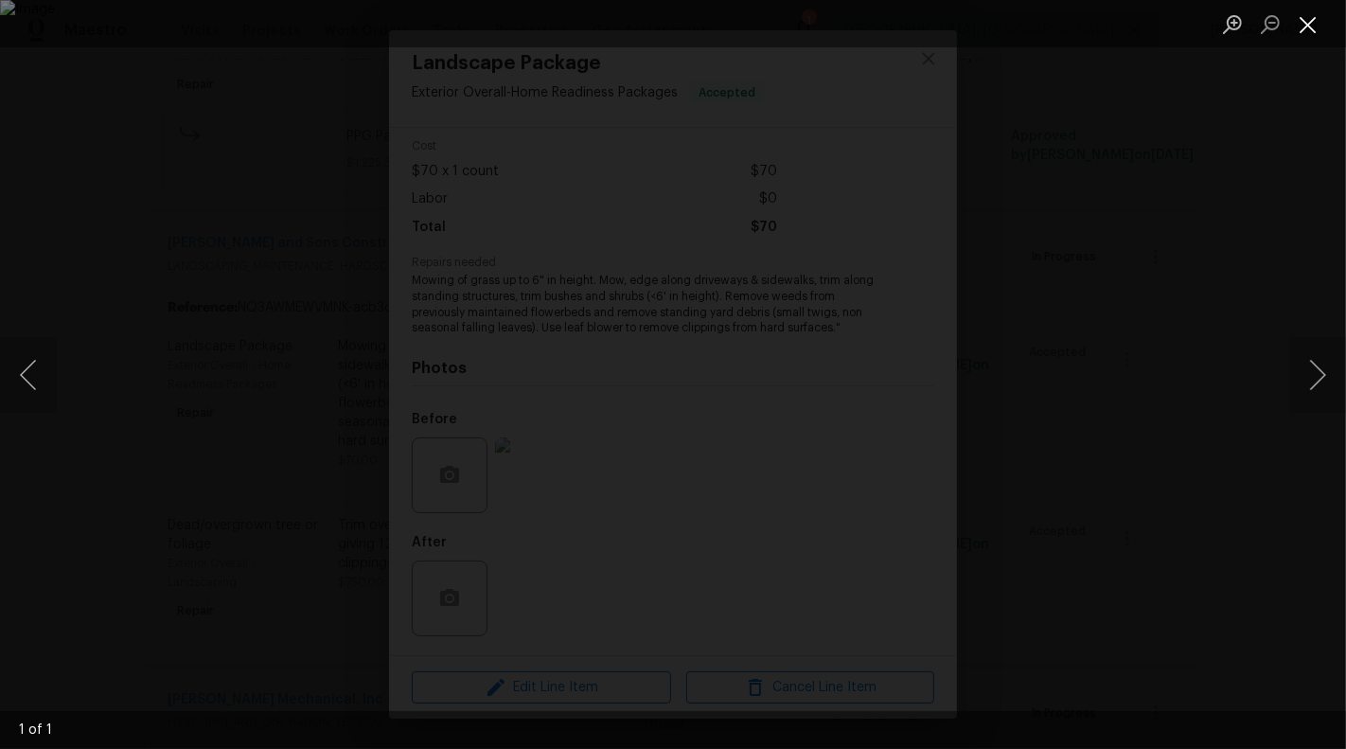
click at [1313, 23] on button "Close lightbox" at bounding box center [1308, 24] width 38 height 33
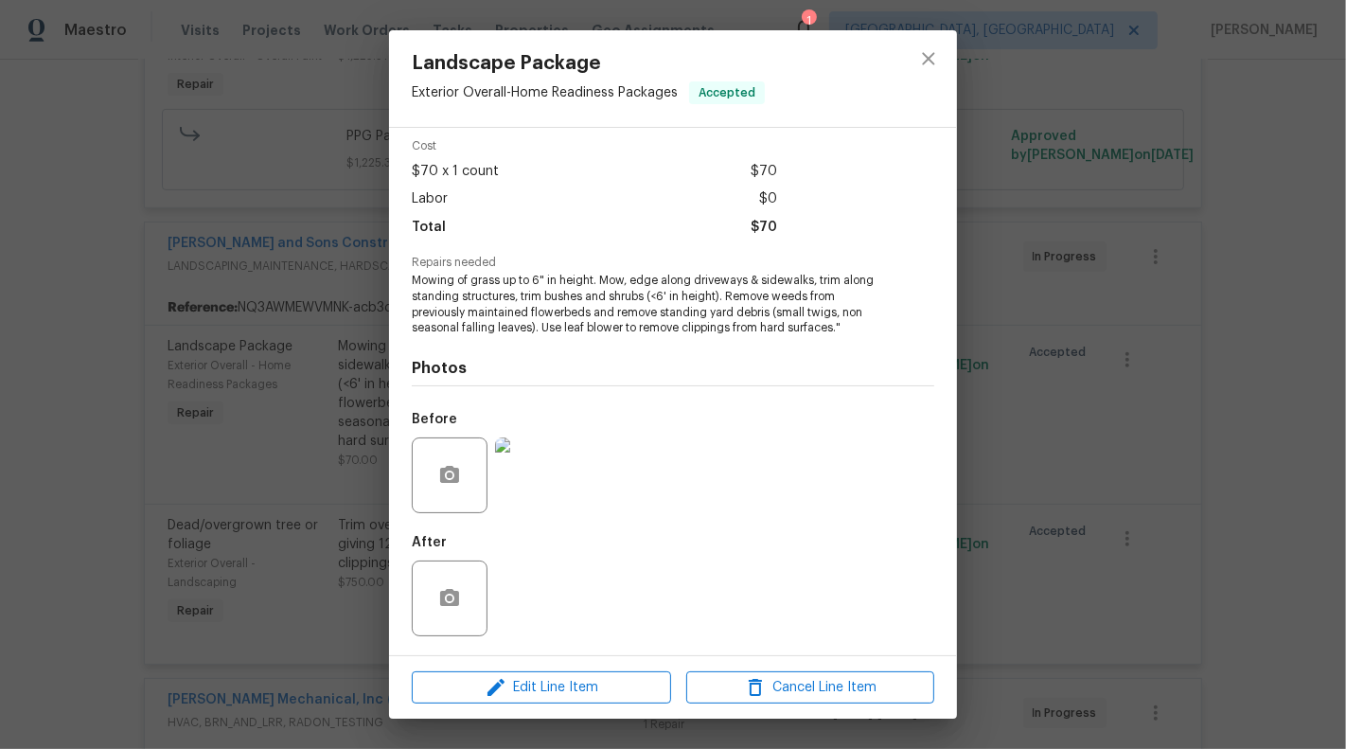
click at [323, 520] on div "Landscape Package Exterior Overall - Home Readiness Packages Accepted Vendor Re…" at bounding box center [673, 374] width 1346 height 749
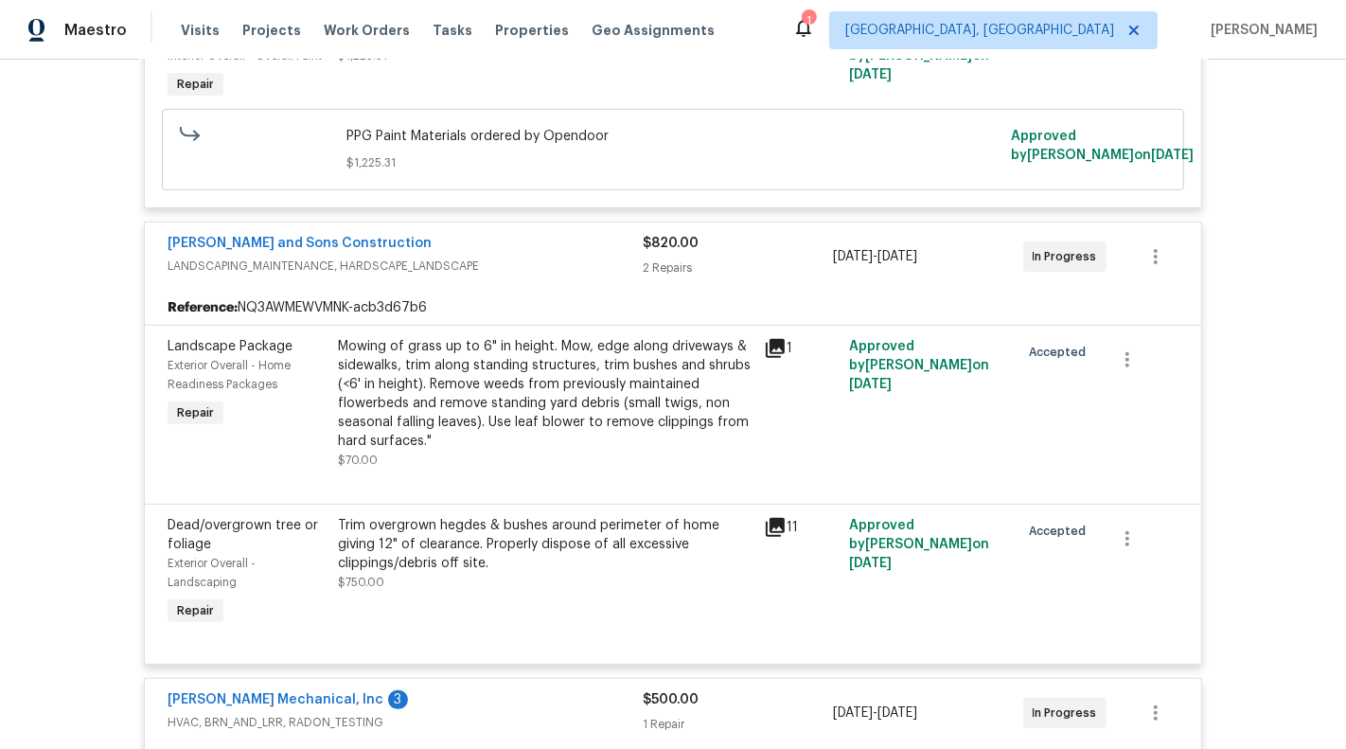
click at [386, 540] on div "Trim overgrown hegdes & bushes around perimeter of home giving 12" of clearance…" at bounding box center [545, 544] width 415 height 57
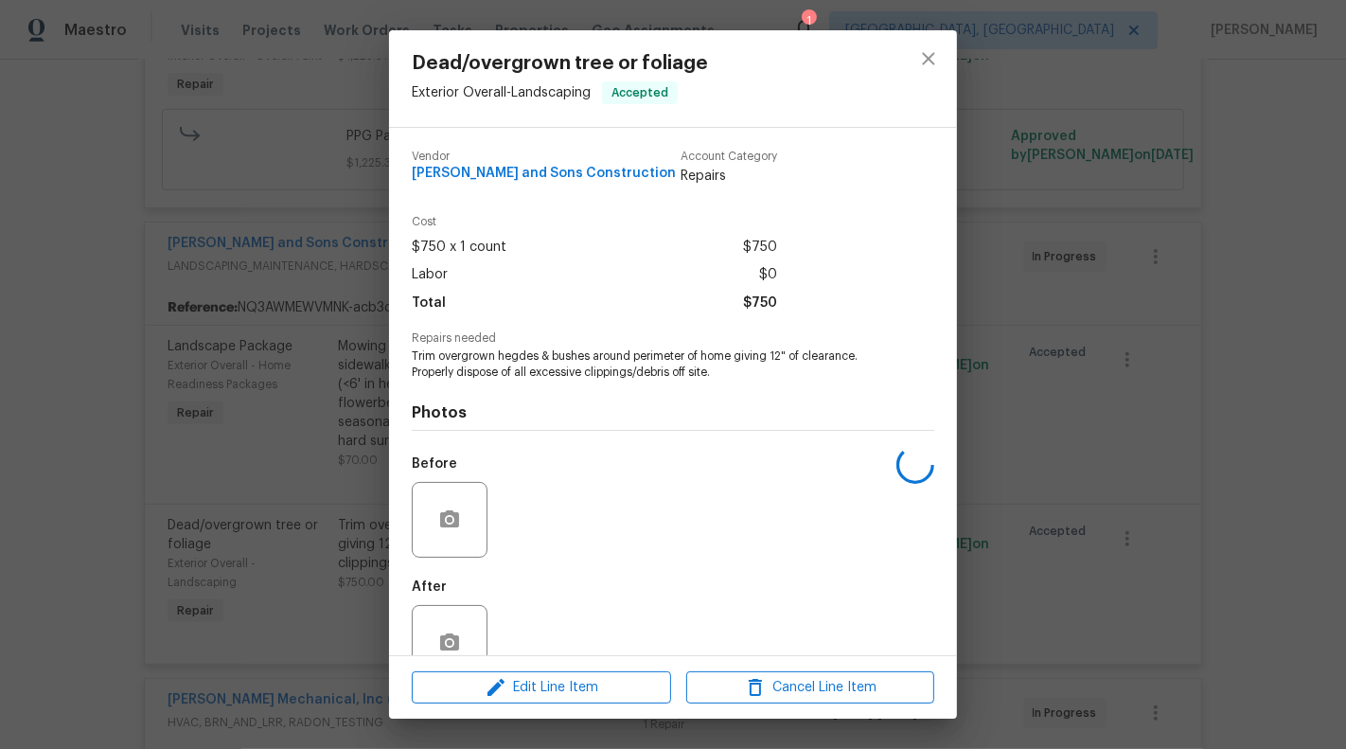
scroll to position [44, 0]
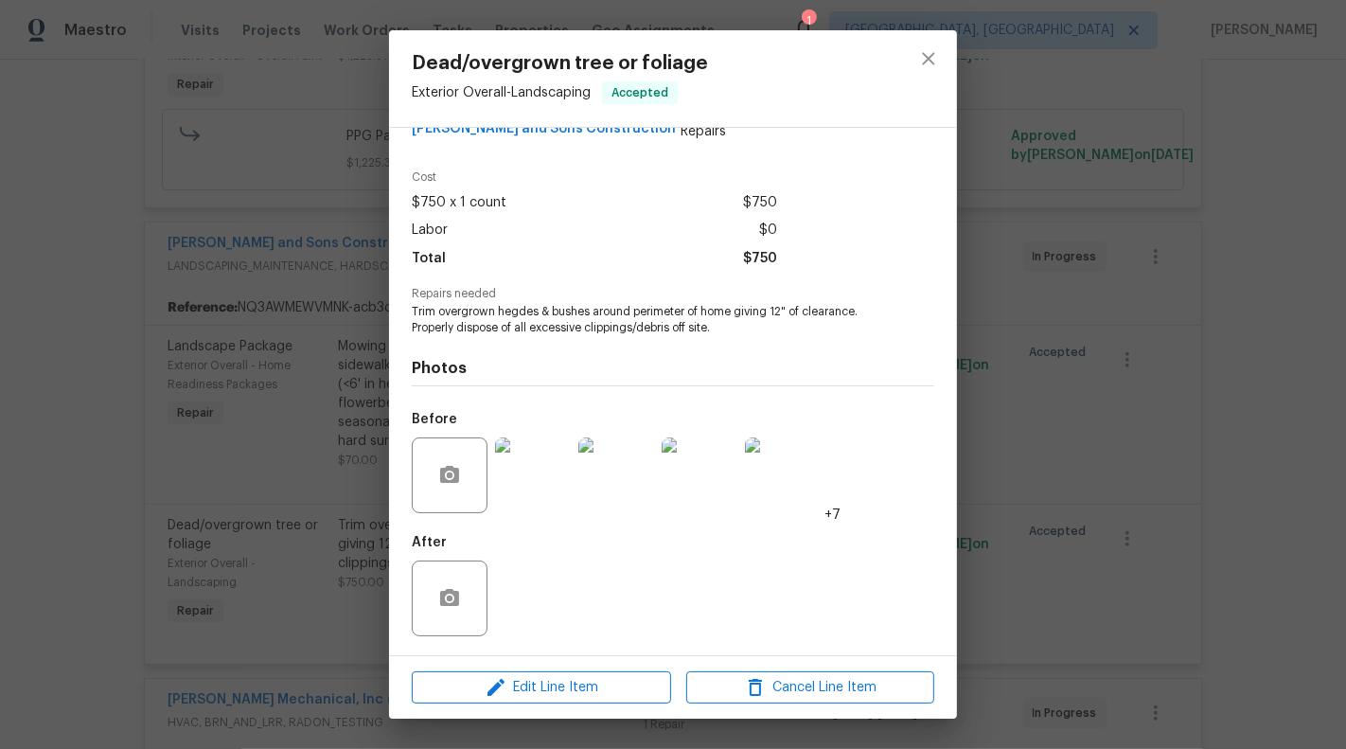
click at [532, 492] on img at bounding box center [533, 475] width 76 height 76
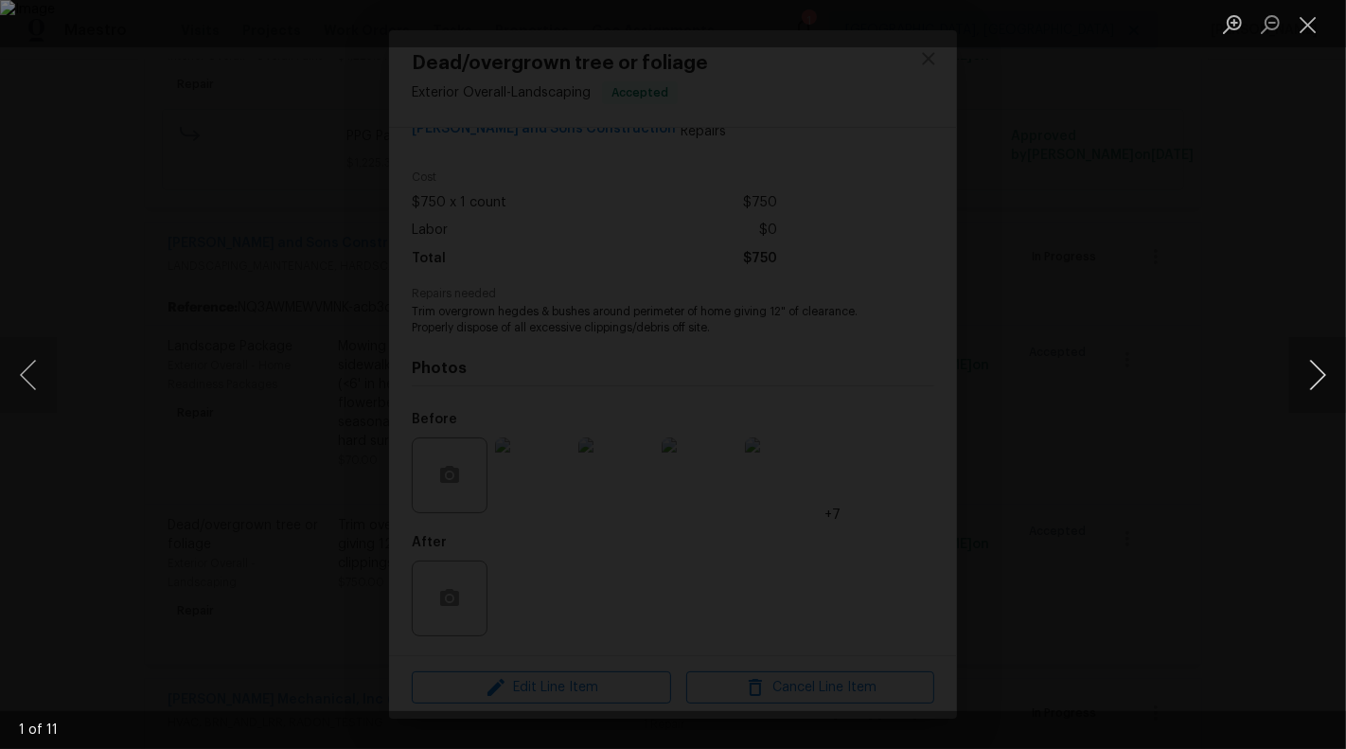
click at [1331, 386] on button "Next image" at bounding box center [1317, 375] width 57 height 76
click at [1329, 384] on button "Next image" at bounding box center [1317, 375] width 57 height 76
click at [1309, 25] on button "Close lightbox" at bounding box center [1308, 24] width 38 height 33
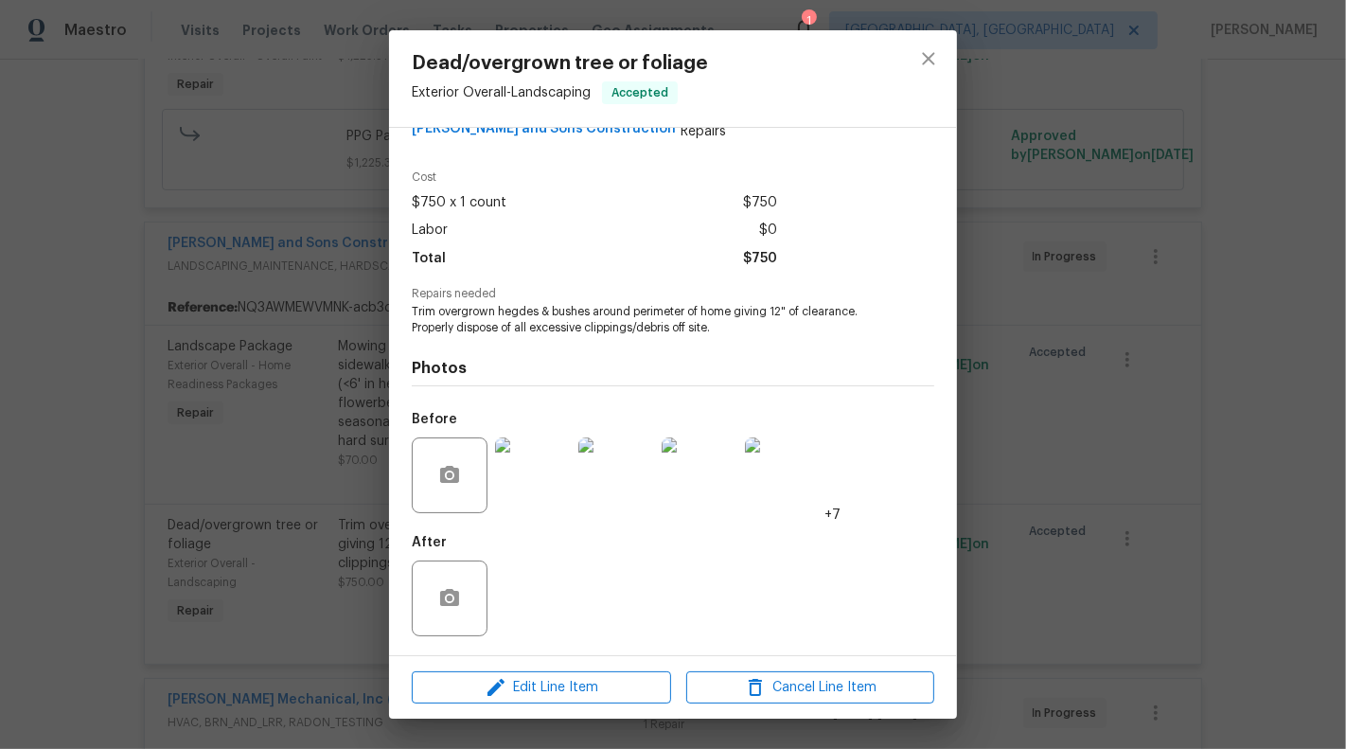
click at [1318, 389] on div "Dead/overgrown tree or foliage Exterior Overall - Landscaping Accepted Vendor R…" at bounding box center [673, 374] width 1346 height 749
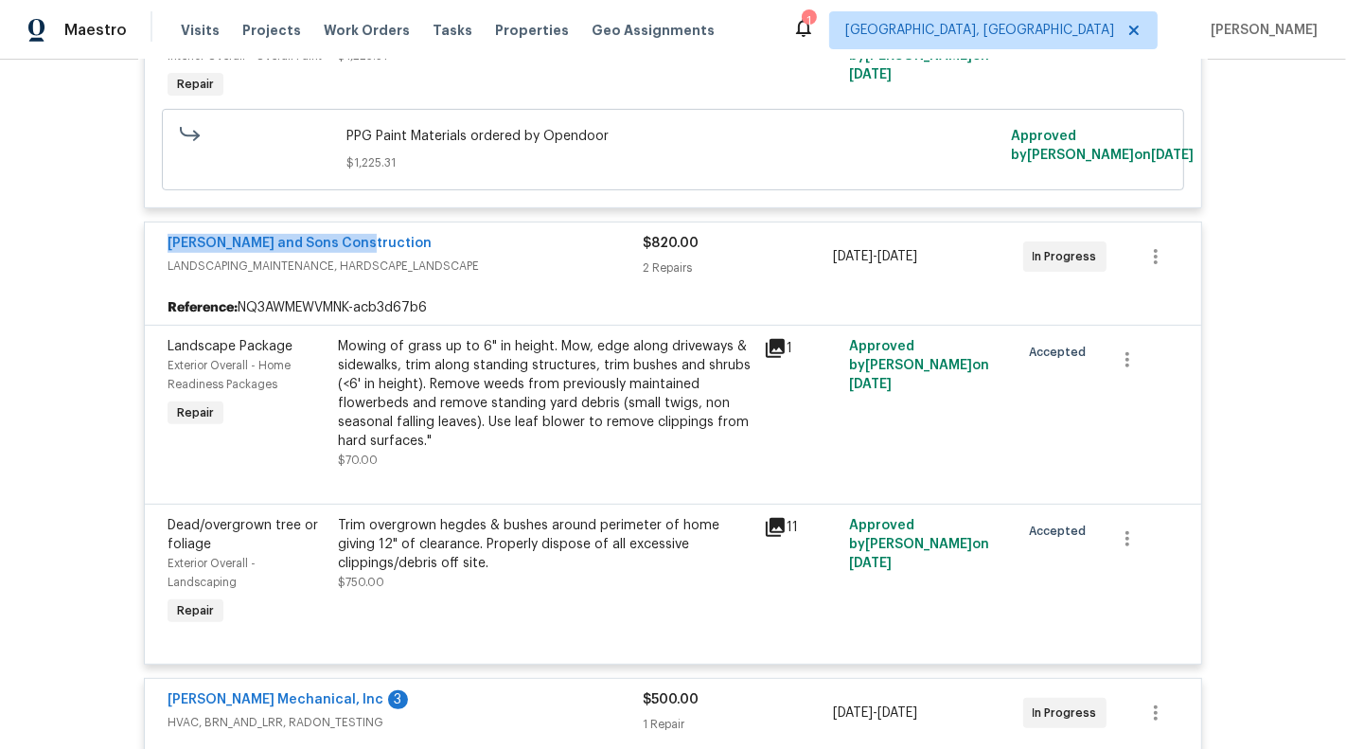
drag, startPoint x: 151, startPoint y: 240, endPoint x: 358, endPoint y: 240, distance: 206.3
click at [358, 240] on div "Reyes and Sons Construction LANDSCAPING_MAINTENANCE, HARDSCAPE_LANDSCAPE $820.0…" at bounding box center [673, 256] width 1056 height 68
copy link "[PERSON_NAME] and Sons Construction"
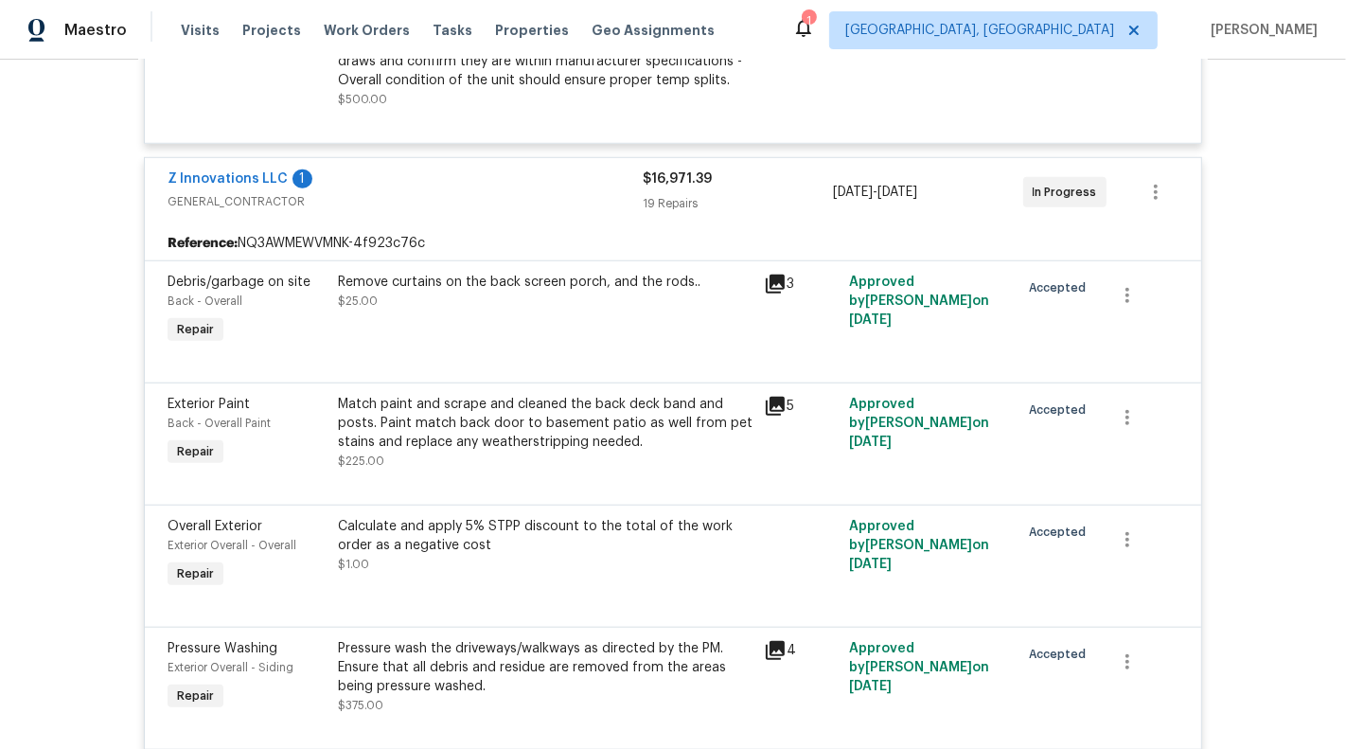
scroll to position [1337, 0]
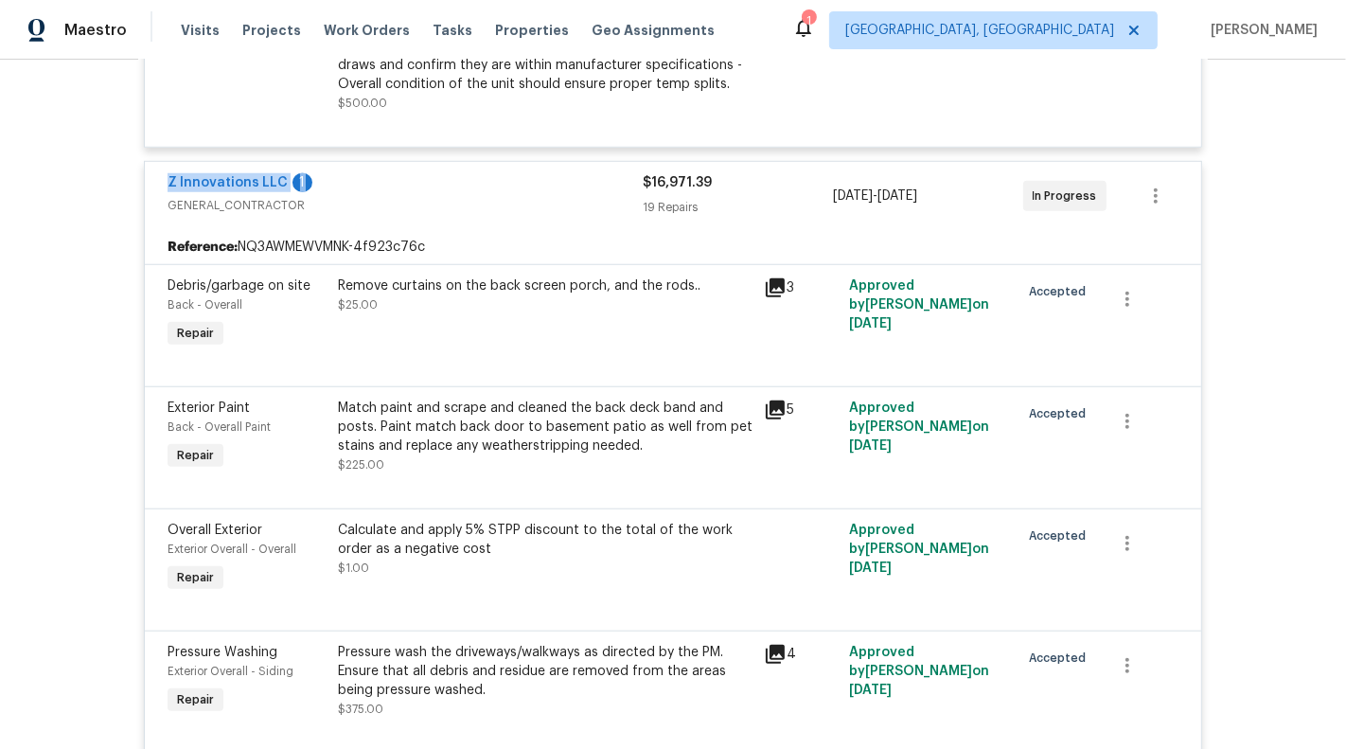
drag, startPoint x: 339, startPoint y: 181, endPoint x: 151, endPoint y: 184, distance: 187.4
click at [151, 184] on div "Z Innovations LLC 1 GENERAL_CONTRACTOR $16,971.39 19 Repairs 8/27/2025 - 9/12/2…" at bounding box center [673, 196] width 1056 height 68
copy div "Z Innovations LLC 1"
click at [405, 183] on div "Z Innovations LLC 1" at bounding box center [405, 184] width 475 height 23
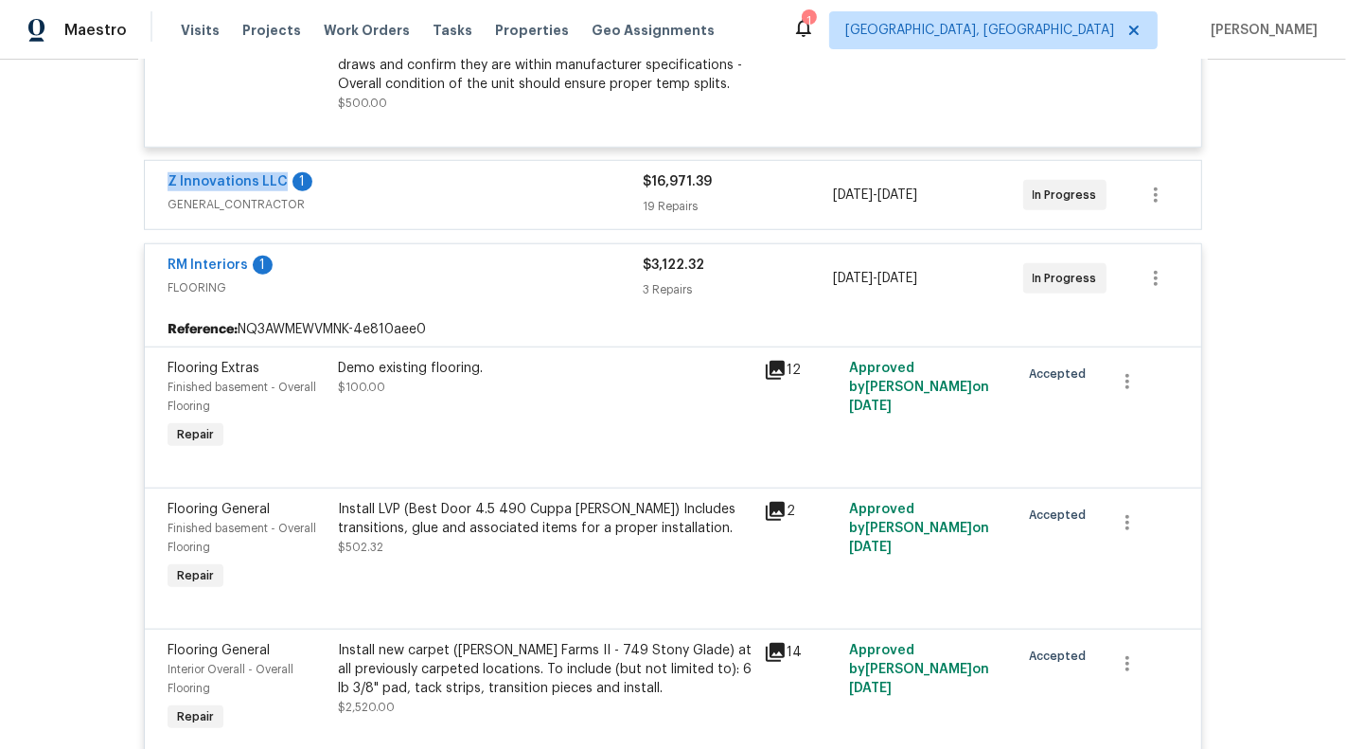
drag, startPoint x: 158, startPoint y: 179, endPoint x: 280, endPoint y: 179, distance: 122.1
click at [280, 179] on div "Z Innovations LLC 1 GENERAL_CONTRACTOR $16,971.39 19 Repairs 8/27/2025 - 9/12/2…" at bounding box center [673, 195] width 1056 height 68
copy link "Z Innovations LLC"
